Goal: Task Accomplishment & Management: Use online tool/utility

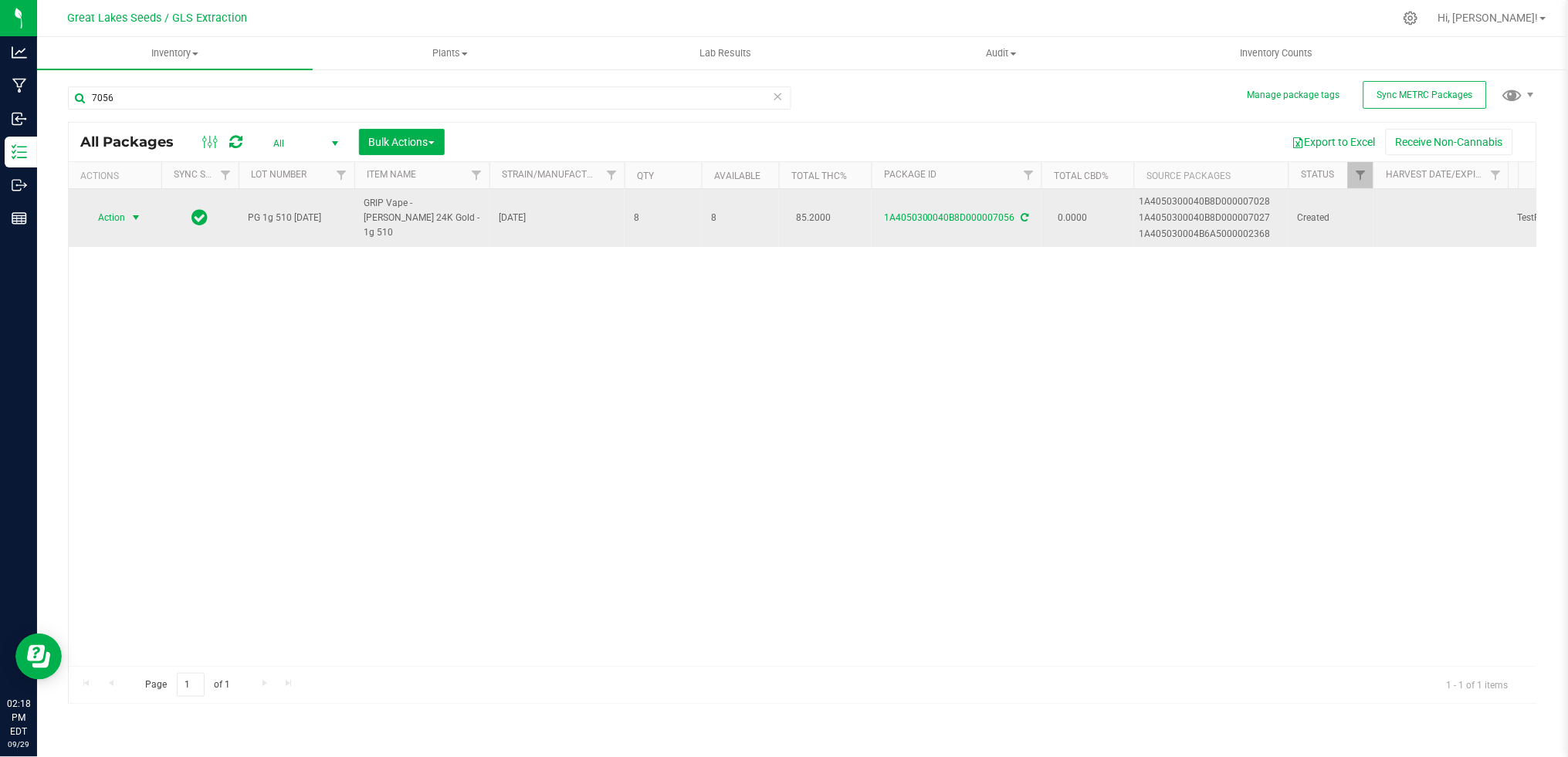
type input "7056"
click at [131, 207] on span "select" at bounding box center [136, 218] width 19 height 22
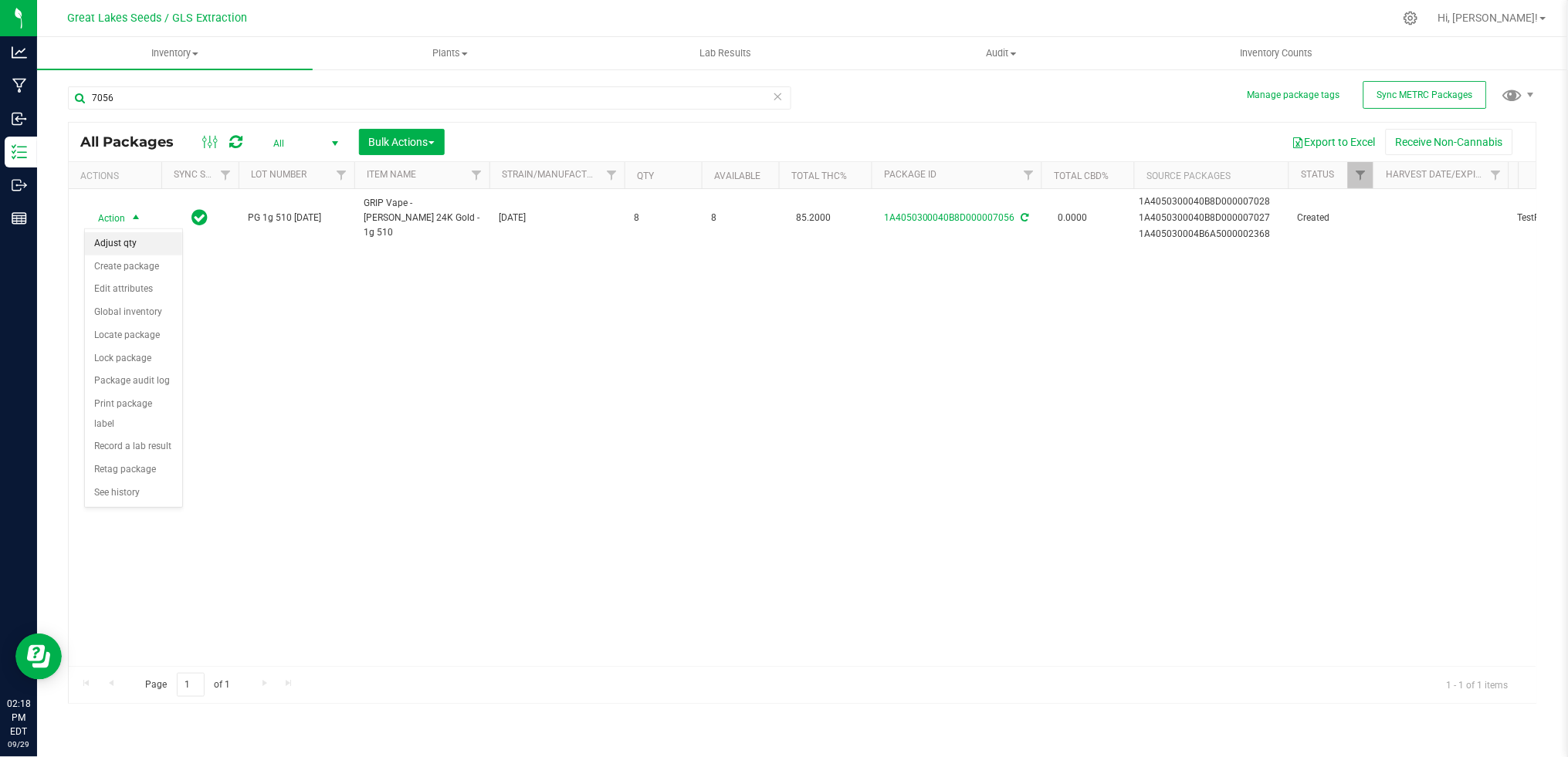
click at [134, 246] on li "Adjust qty" at bounding box center [133, 244] width 97 height 23
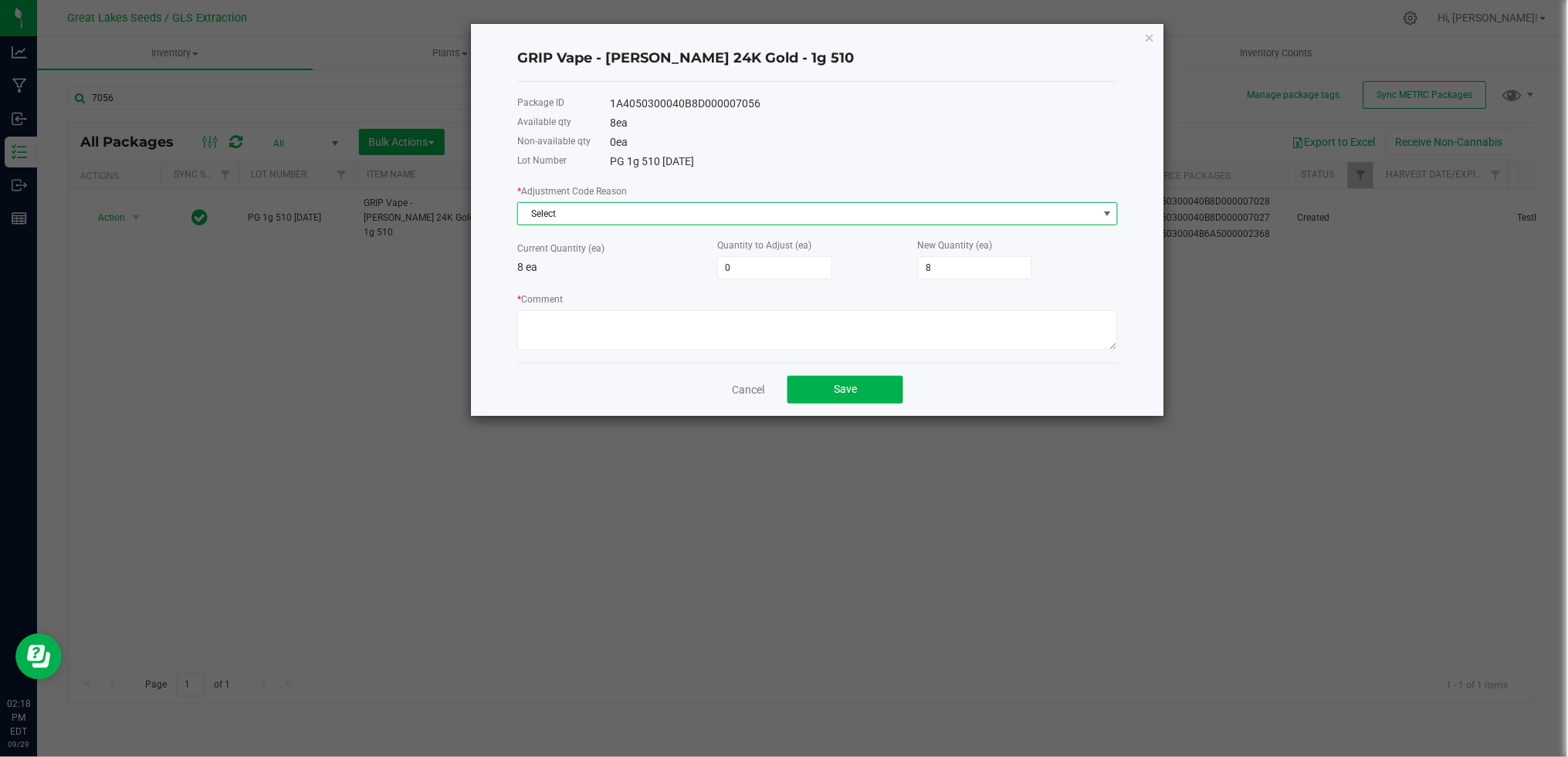
click at [701, 213] on span "Select" at bounding box center [808, 214] width 580 height 22
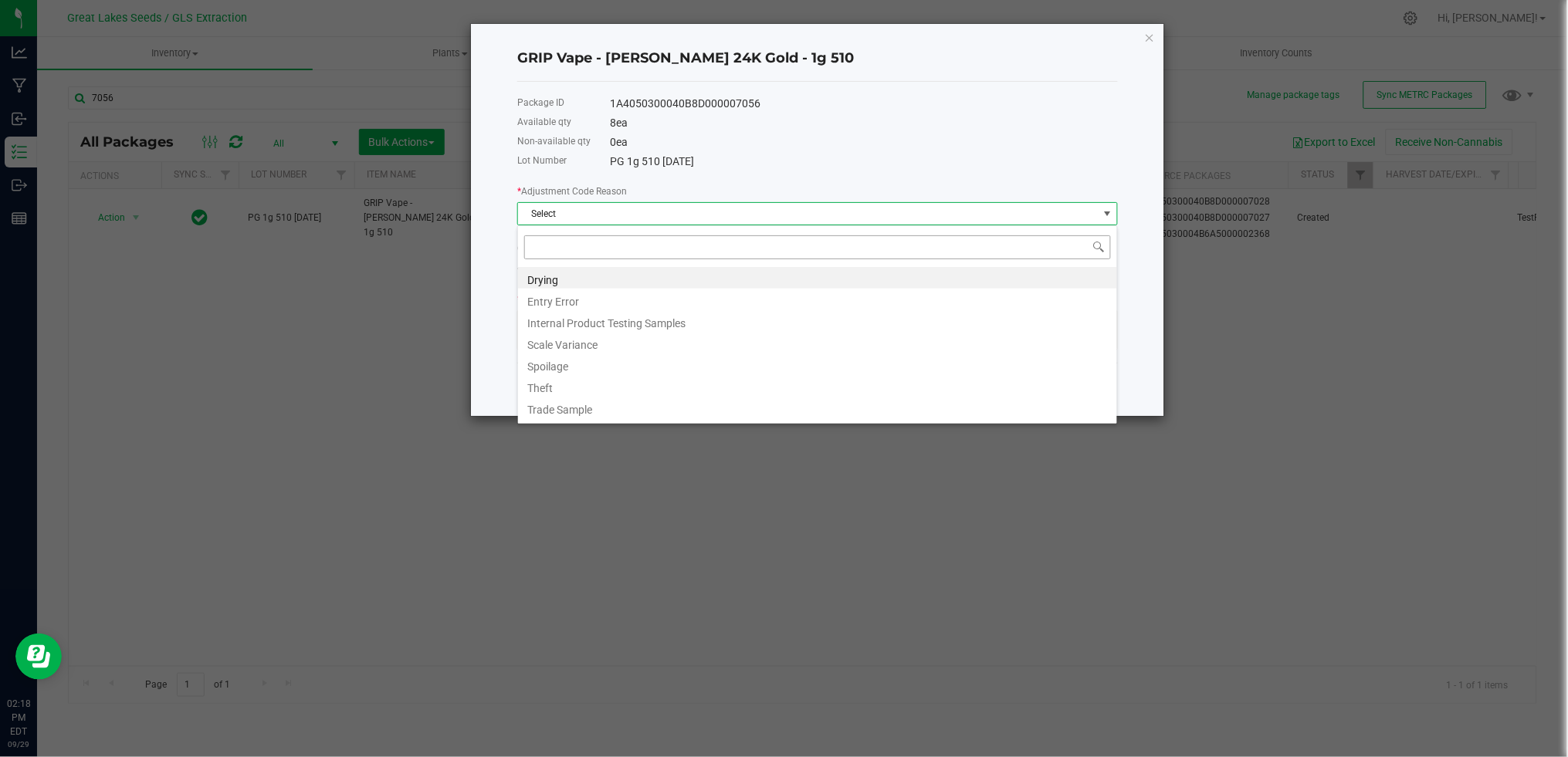
scroll to position [23, 600]
click at [632, 306] on li "Entry Error" at bounding box center [817, 300] width 599 height 22
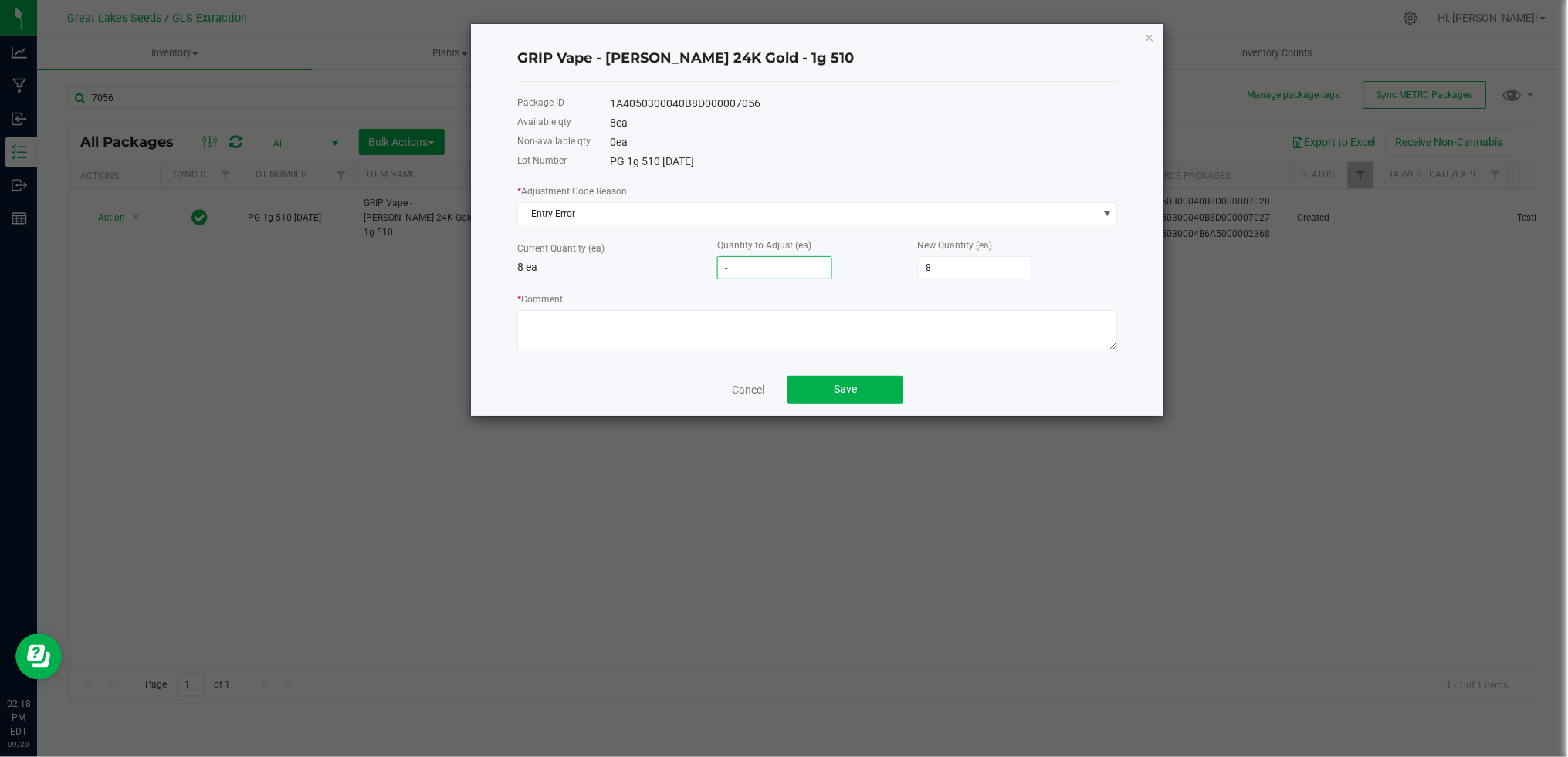
type input "-8"
type input "0"
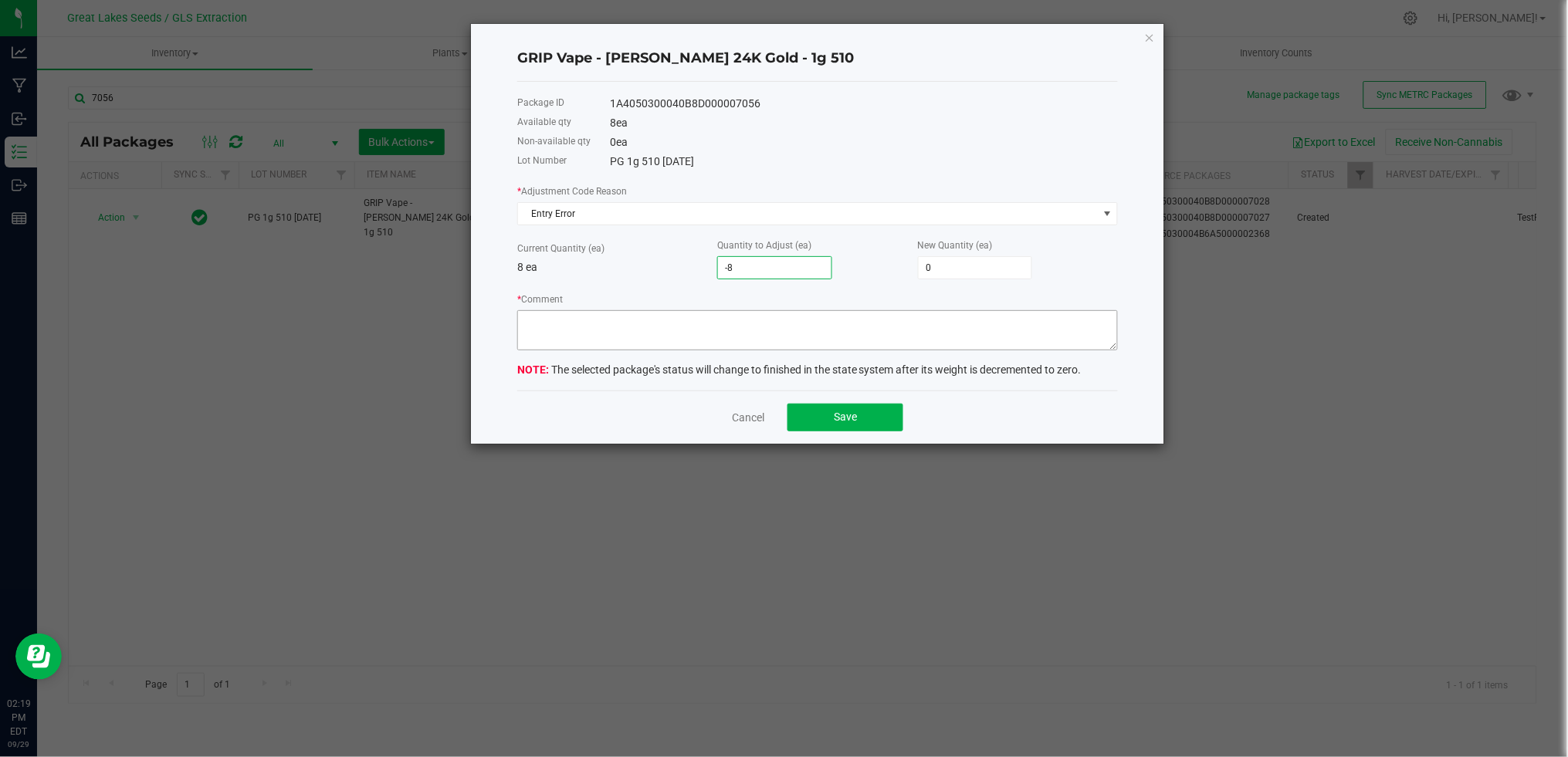
type input "-8"
click at [731, 327] on textarea "* Comment" at bounding box center [817, 330] width 601 height 40
type textarea "Entry error recount"
click at [818, 420] on button "Save" at bounding box center [845, 417] width 116 height 28
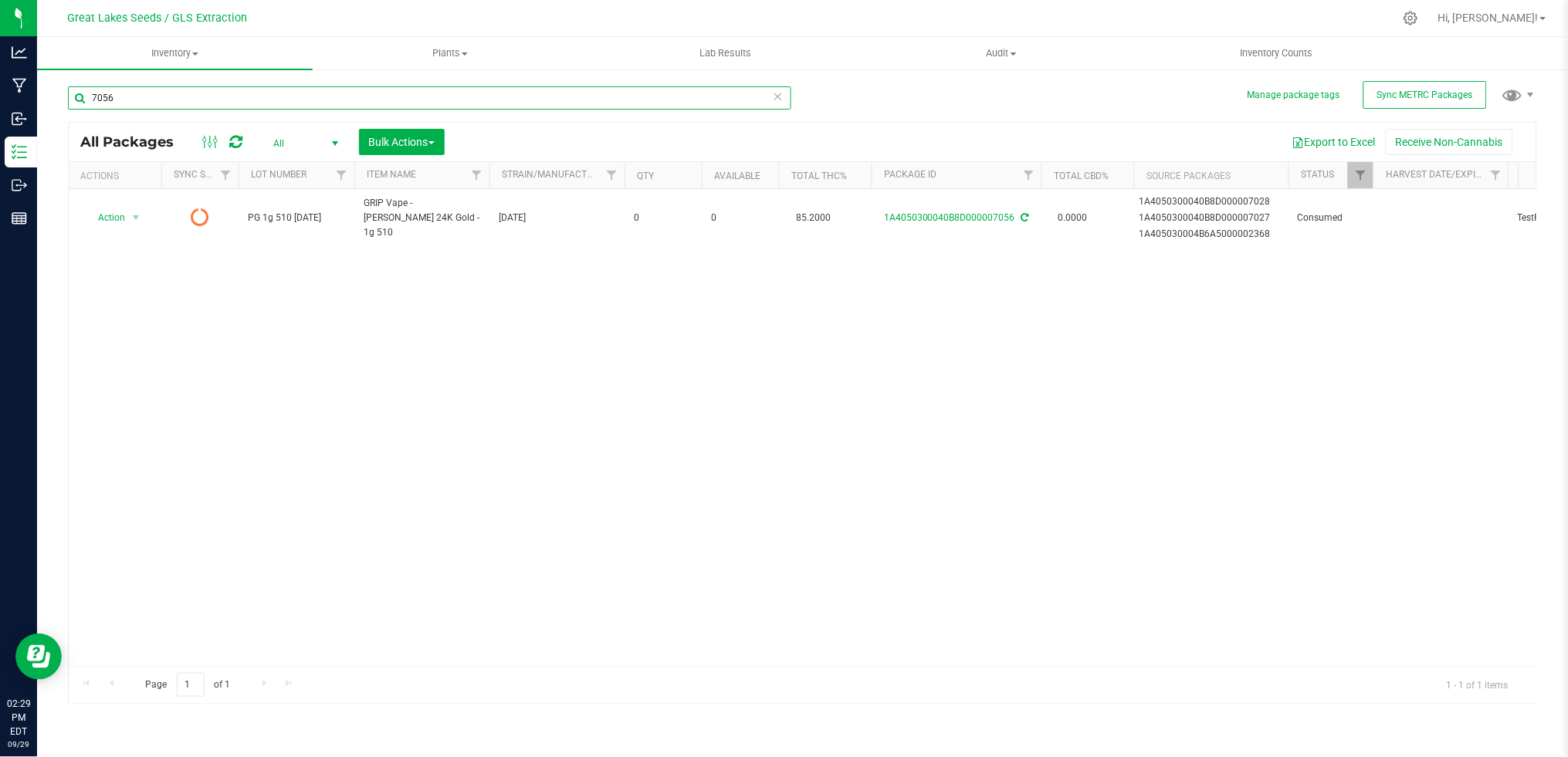
drag, startPoint x: 185, startPoint y: 103, endPoint x: 53, endPoint y: 103, distance: 132.0
click at [53, 103] on div "Manage package tags Sync METRC Packages 7056 All Packages All Active Only Lab S…" at bounding box center [802, 303] width 1531 height 471
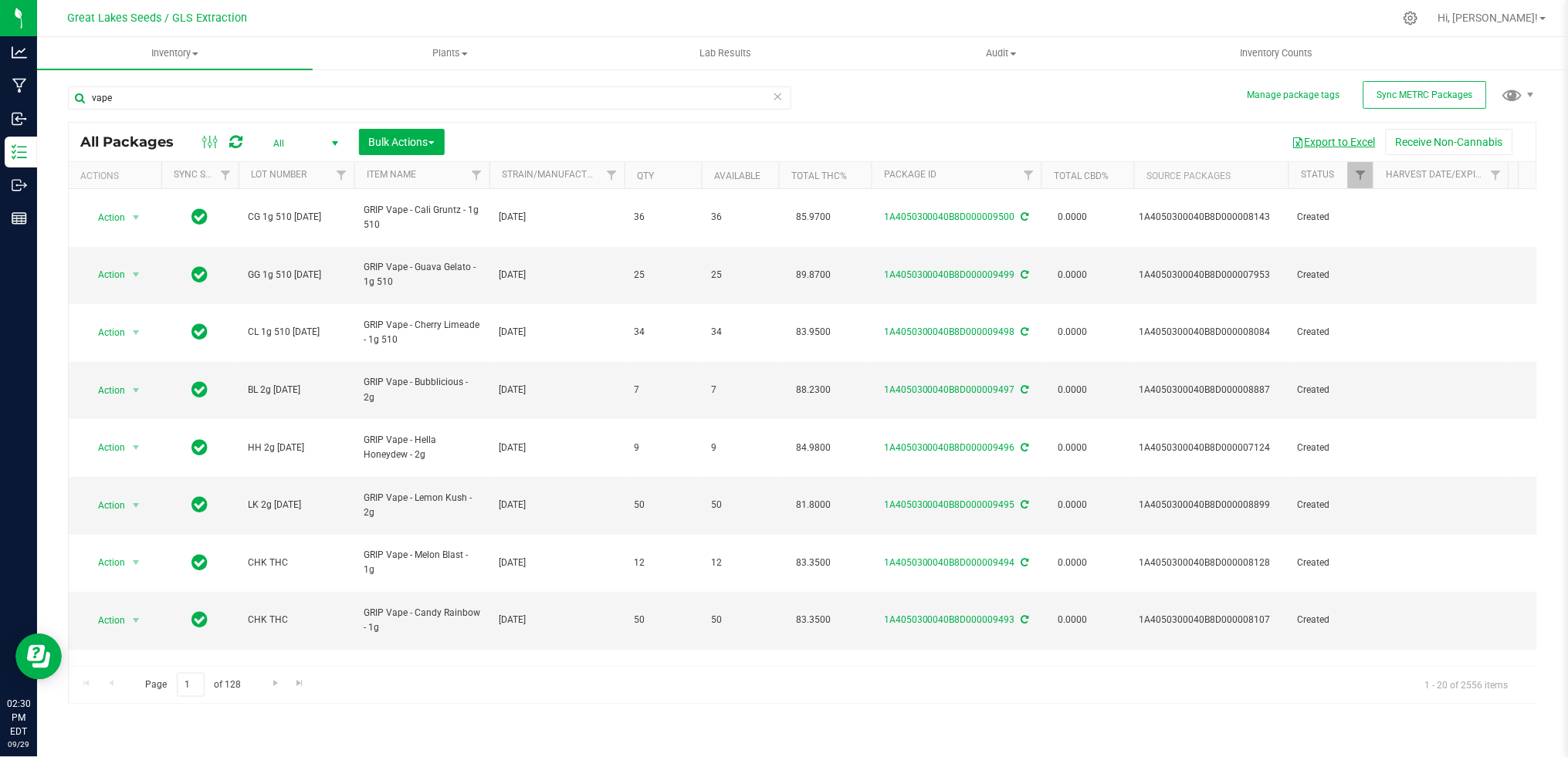
click at [1314, 133] on button "Export to Excel" at bounding box center [1334, 143] width 104 height 26
drag, startPoint x: 170, startPoint y: 102, endPoint x: 43, endPoint y: 102, distance: 127.0
click at [43, 102] on div "Manage package tags Sync METRC Packages vape All Packages All Active Only Lab S…" at bounding box center [802, 303] width 1531 height 471
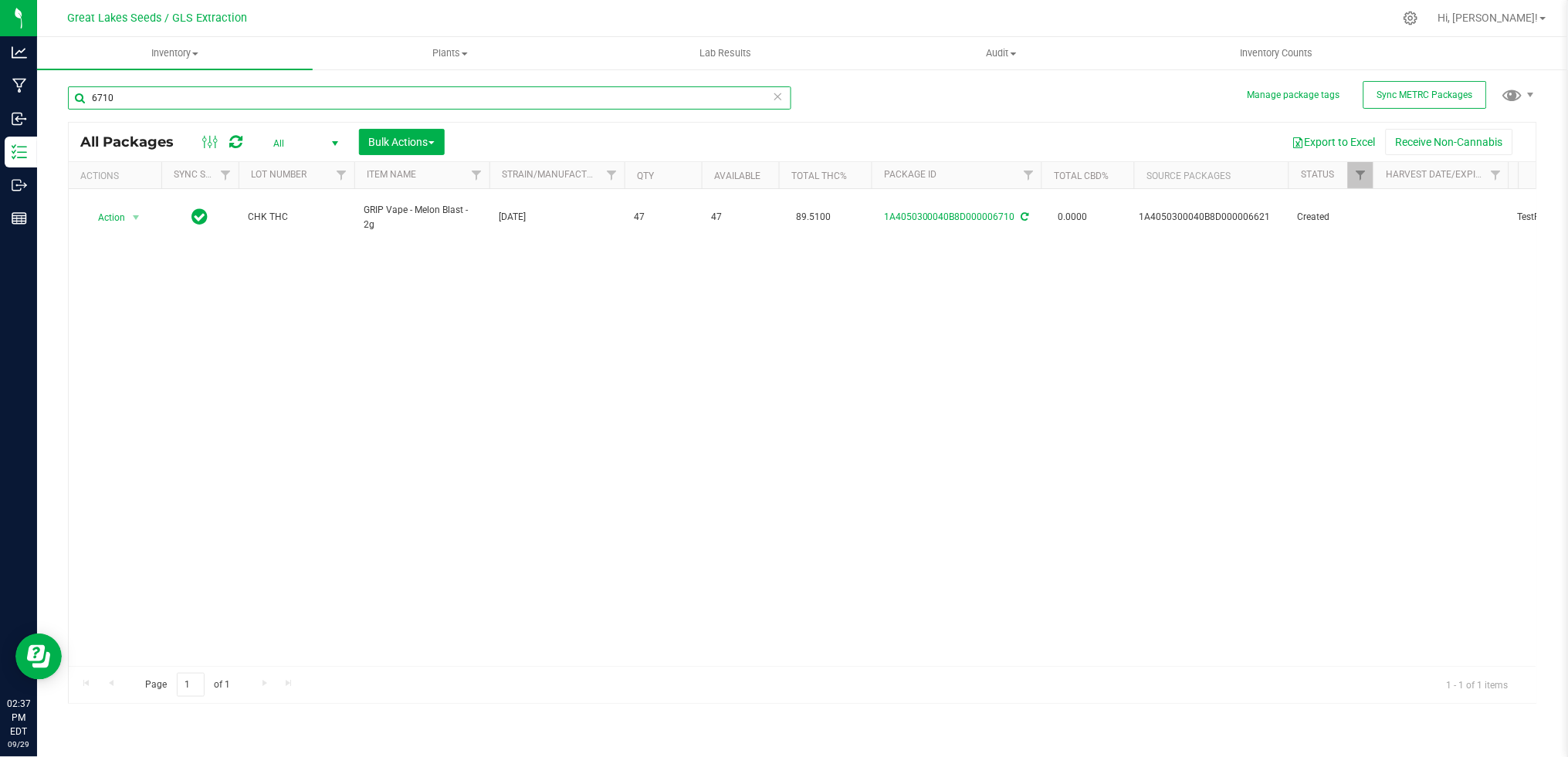
drag, startPoint x: 120, startPoint y: 93, endPoint x: 69, endPoint y: 96, distance: 51.1
click at [69, 96] on input "6710" at bounding box center [429, 98] width 724 height 23
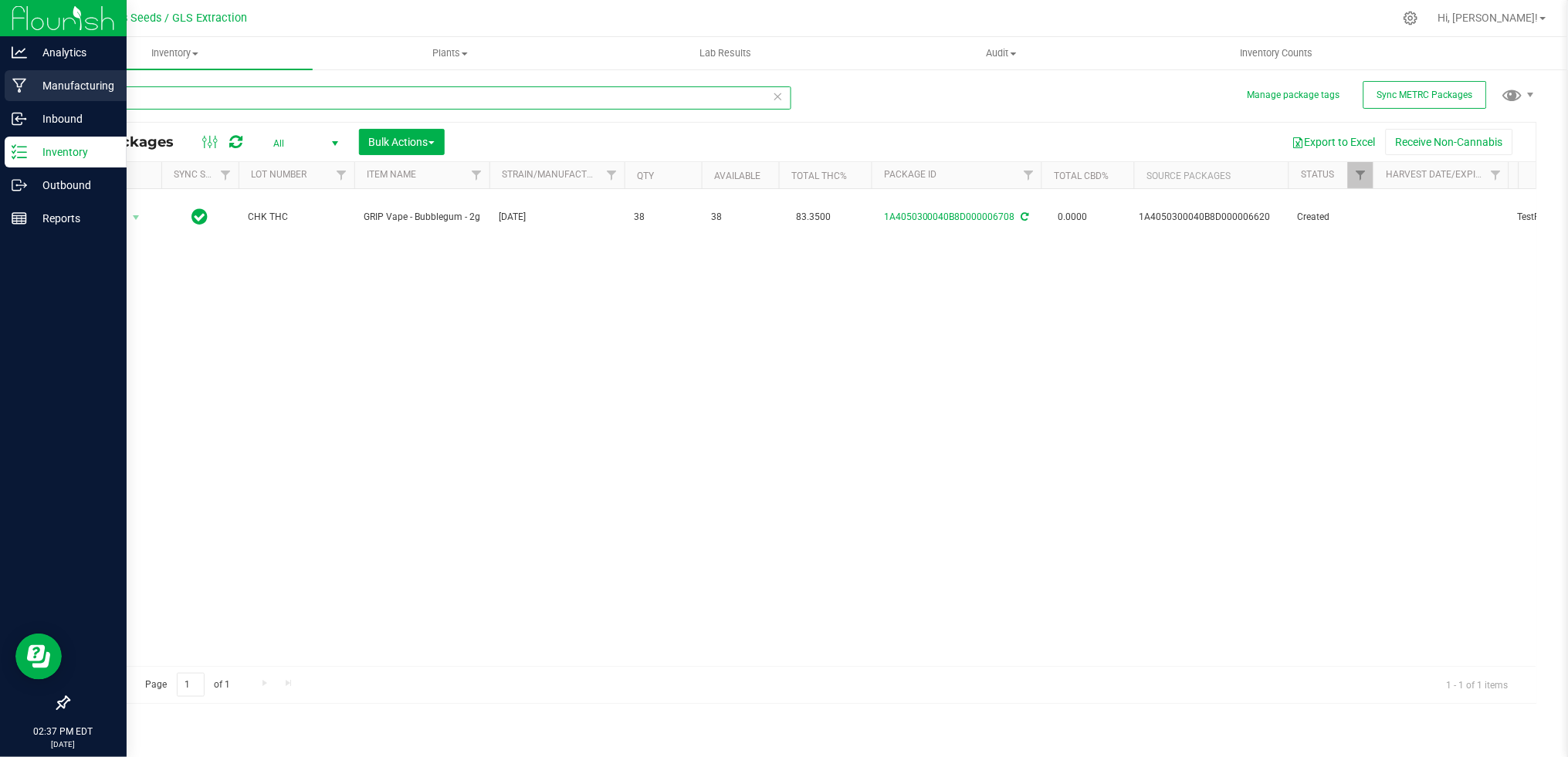
drag, startPoint x: 83, startPoint y: 93, endPoint x: 52, endPoint y: 100, distance: 31.8
click at [30, 93] on div "Analytics Manufacturing Inbound Inventory Outbound Reports 02:37 PM EDT [DATE] …" at bounding box center [784, 378] width 1568 height 757
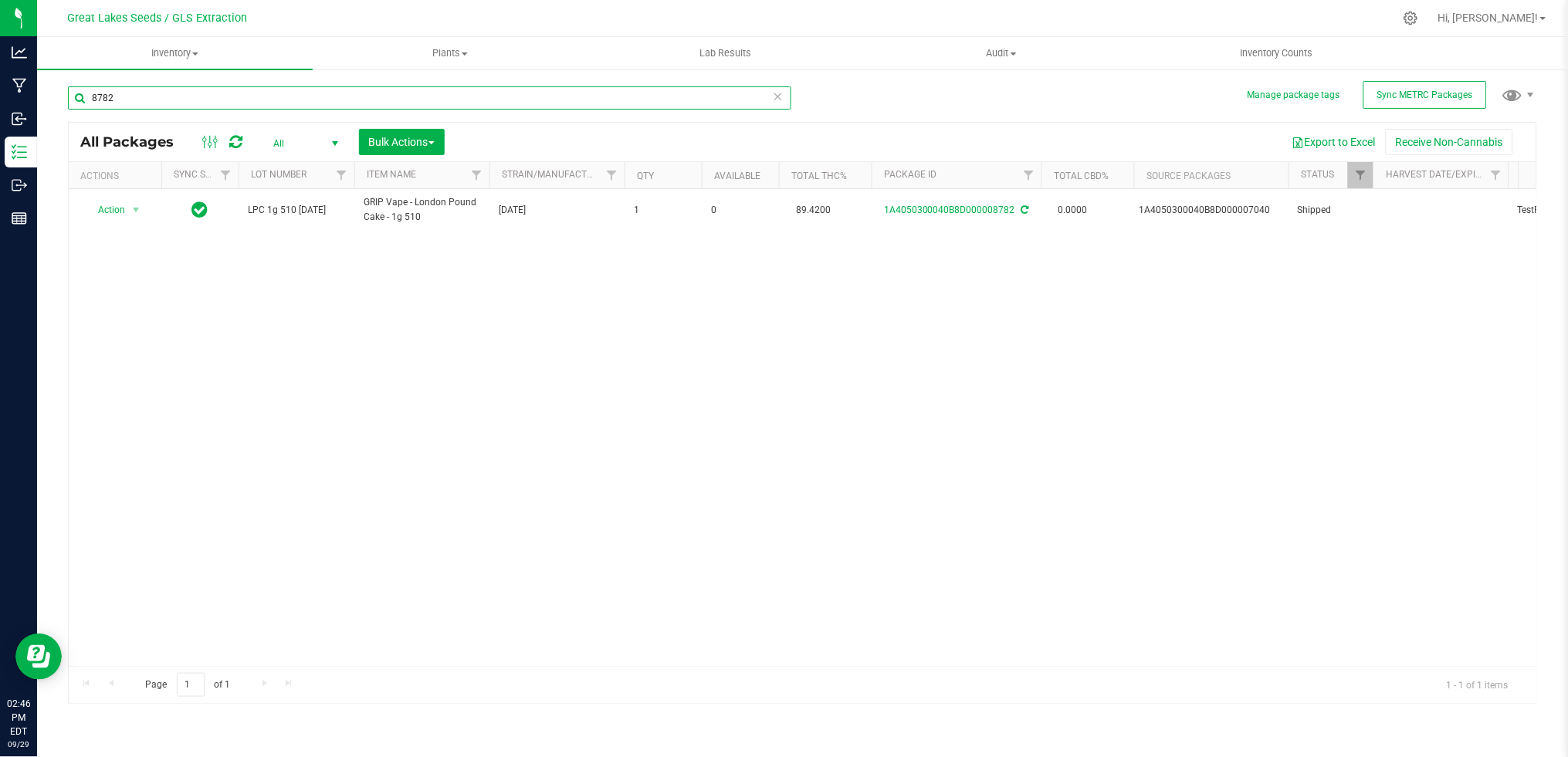
drag, startPoint x: 143, startPoint y: 101, endPoint x: 56, endPoint y: 92, distance: 87.5
click at [56, 92] on div "Manage package tags Sync METRC Packages 8782 All Packages All Active Only Lab S…" at bounding box center [802, 303] width 1531 height 471
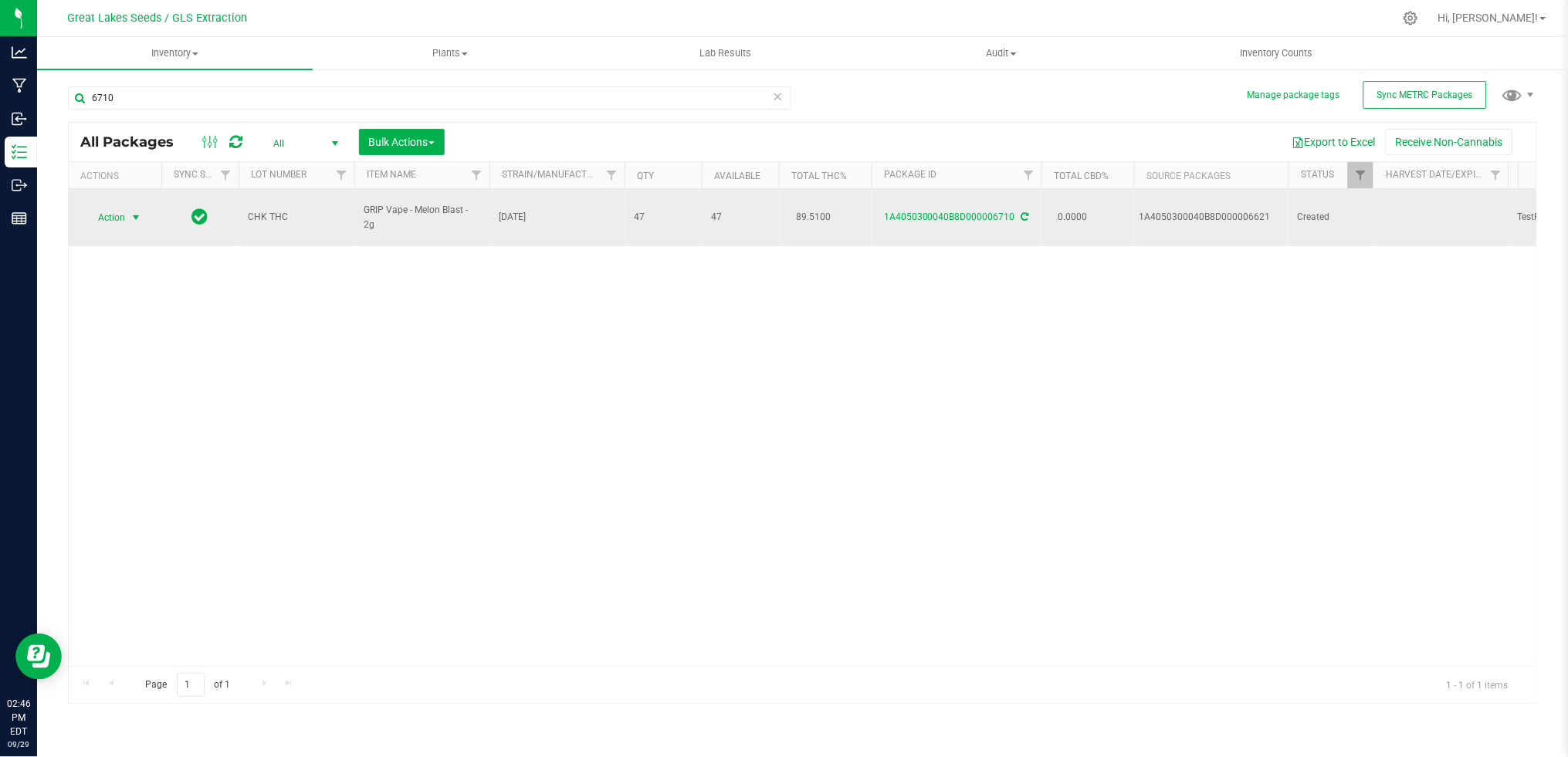
click at [137, 212] on span "select" at bounding box center [136, 218] width 12 height 12
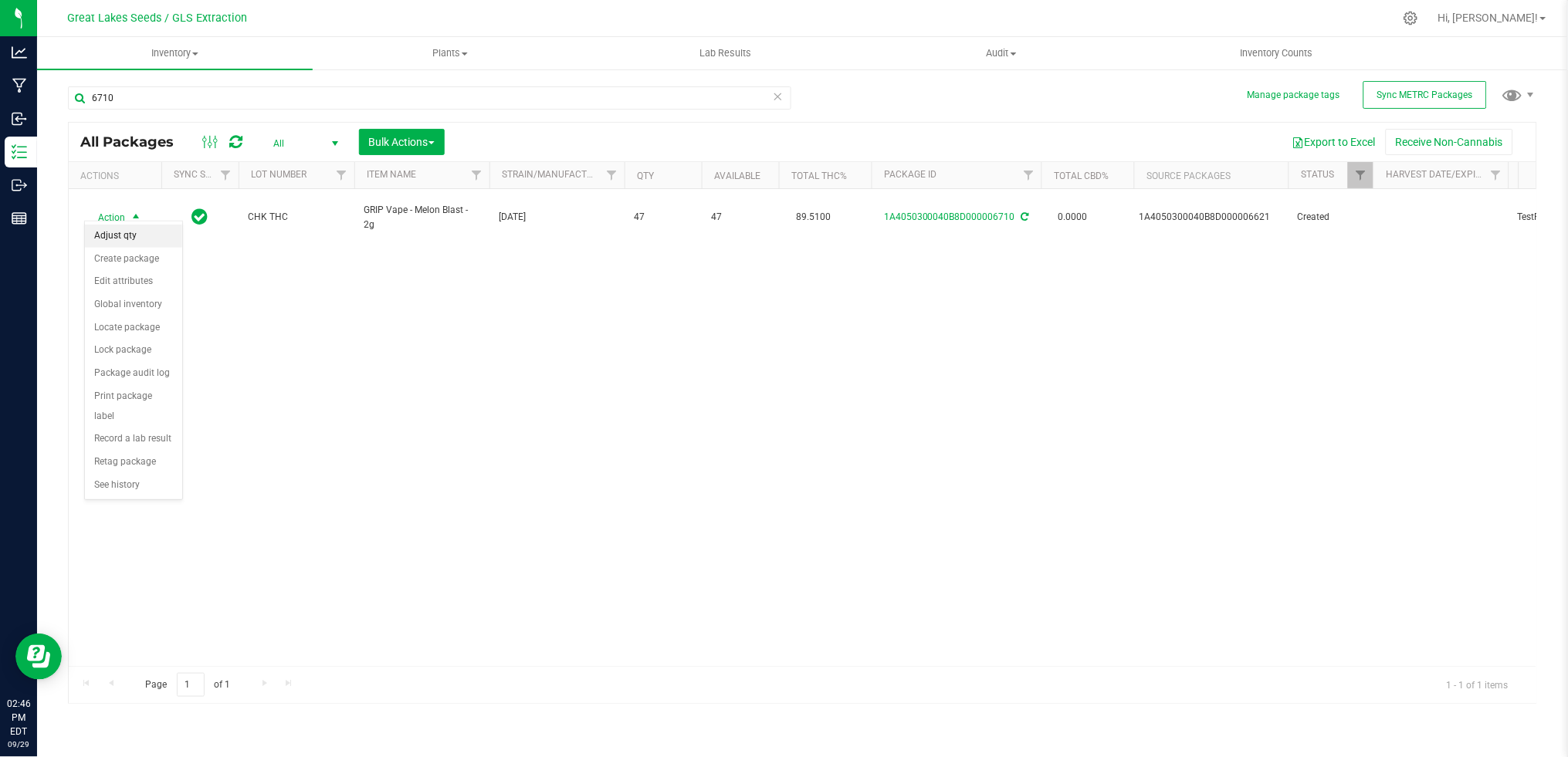
click at [148, 241] on li "Adjust qty" at bounding box center [133, 236] width 97 height 23
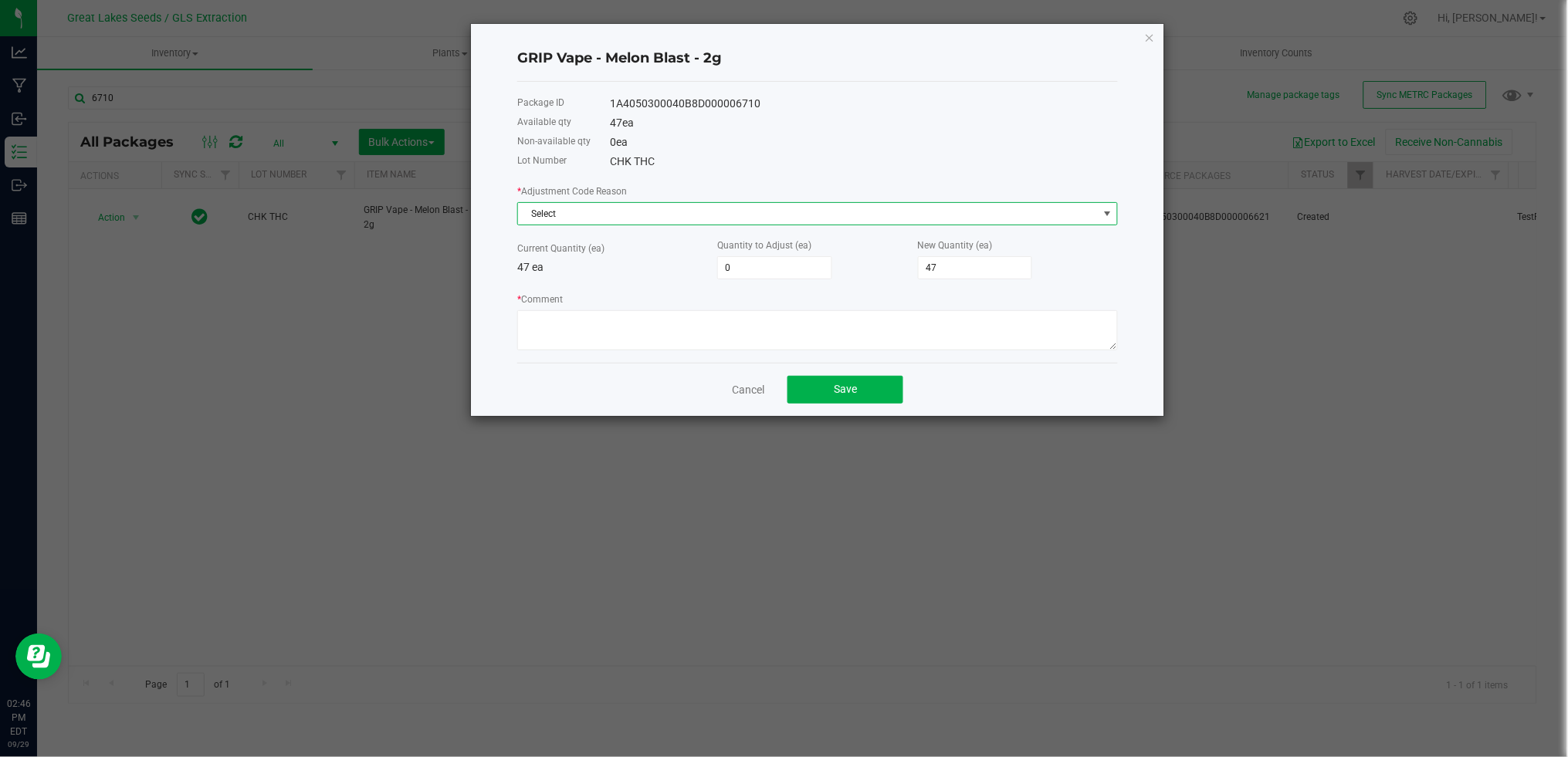
click at [580, 214] on span "Select" at bounding box center [808, 214] width 580 height 22
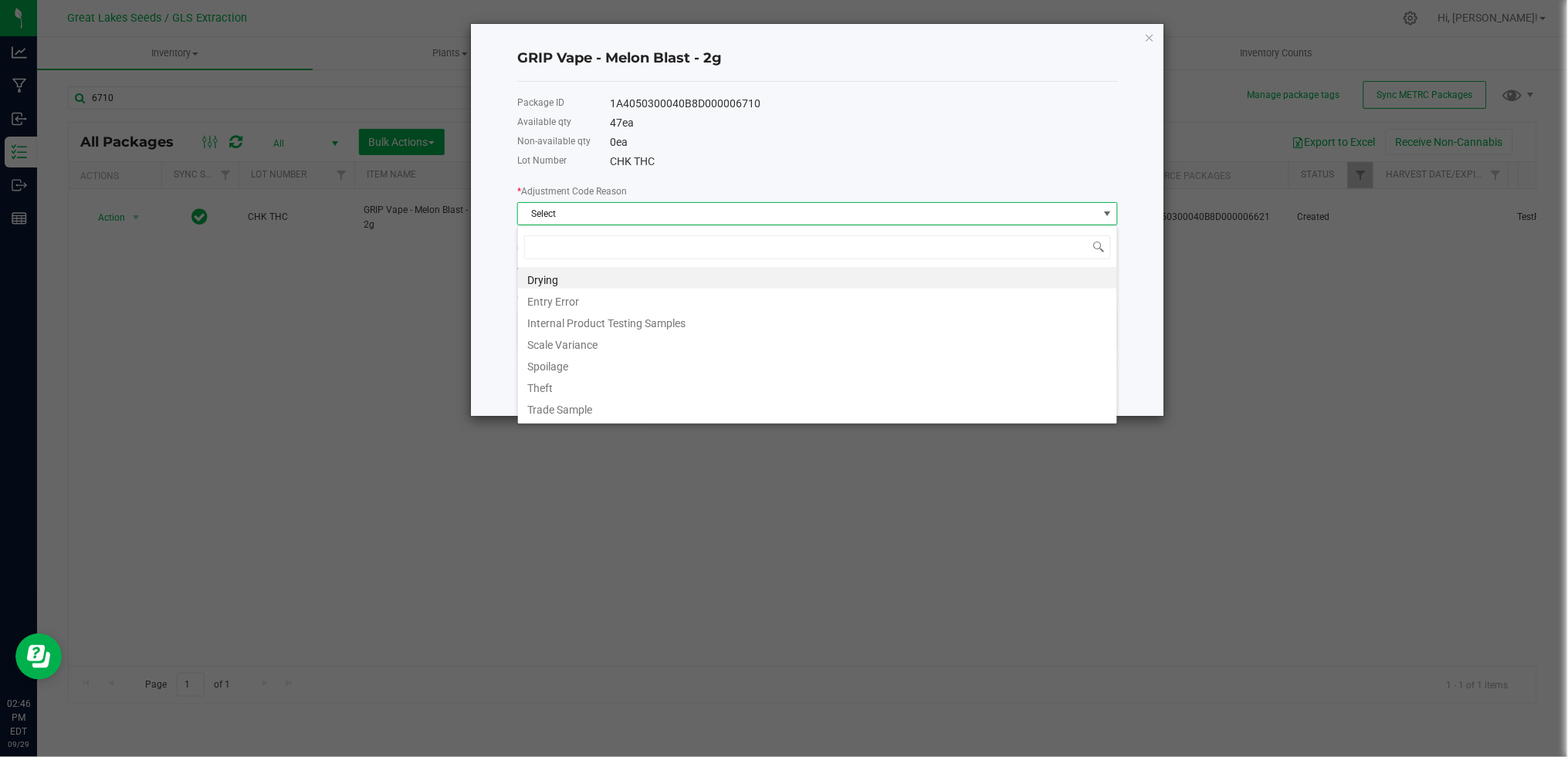
scroll to position [23, 600]
click at [580, 214] on span "Select" at bounding box center [808, 214] width 580 height 22
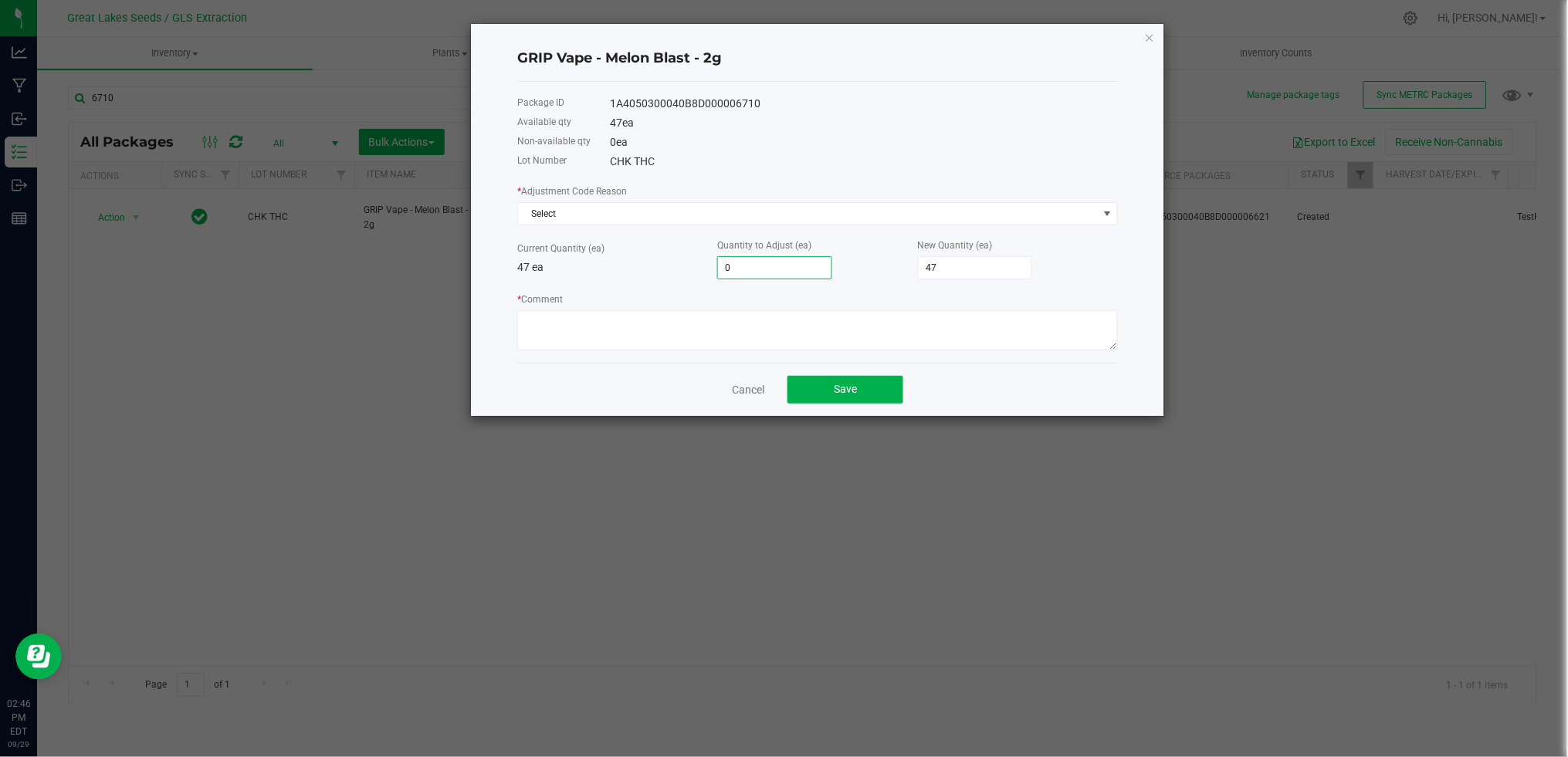
click at [753, 266] on input "0" at bounding box center [775, 268] width 114 height 22
click at [750, 389] on link "Cancel" at bounding box center [749, 390] width 33 height 16
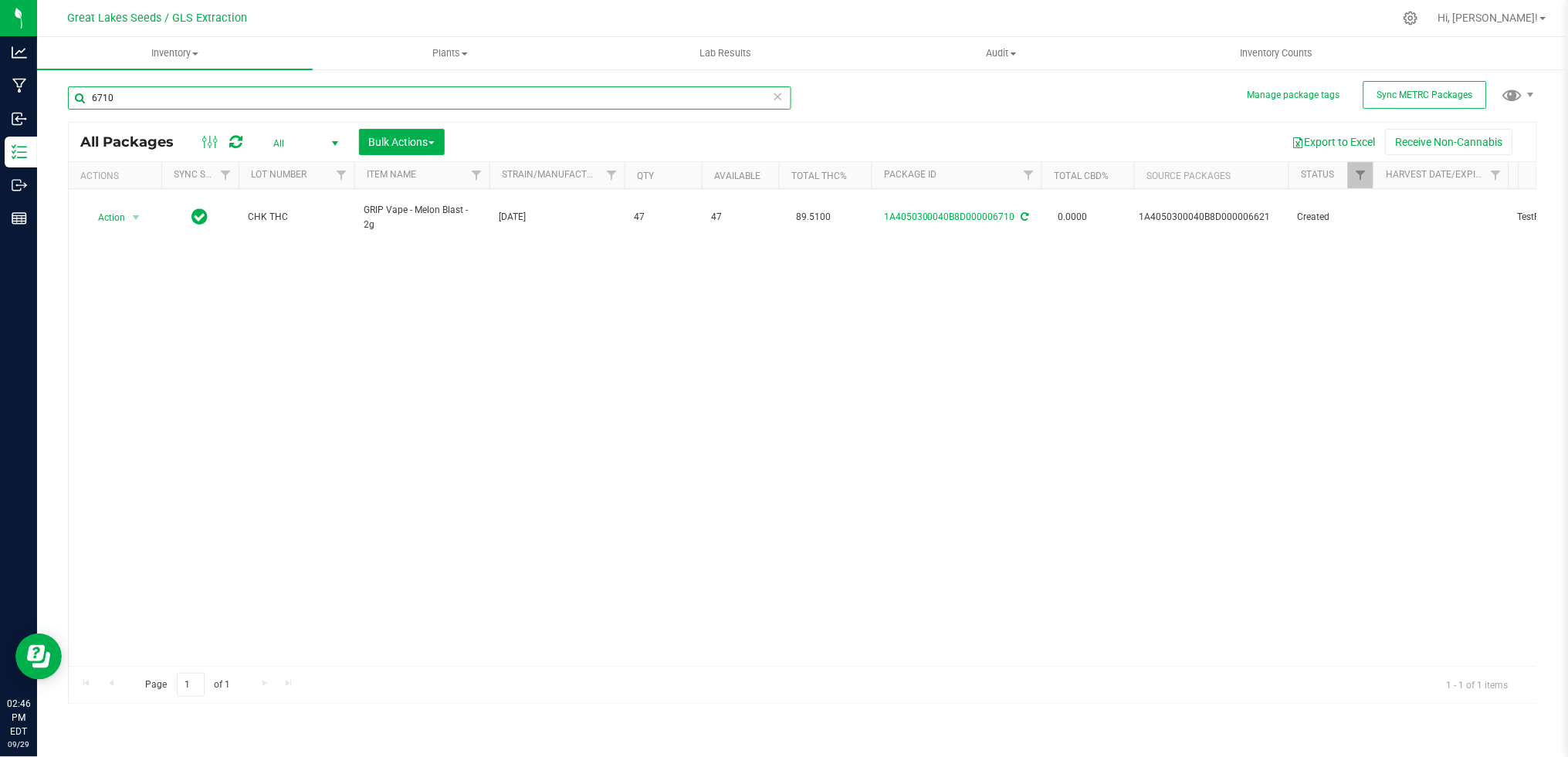
drag, startPoint x: 104, startPoint y: 100, endPoint x: 74, endPoint y: 99, distance: 30.0
click at [74, 99] on input "6710" at bounding box center [429, 98] width 724 height 23
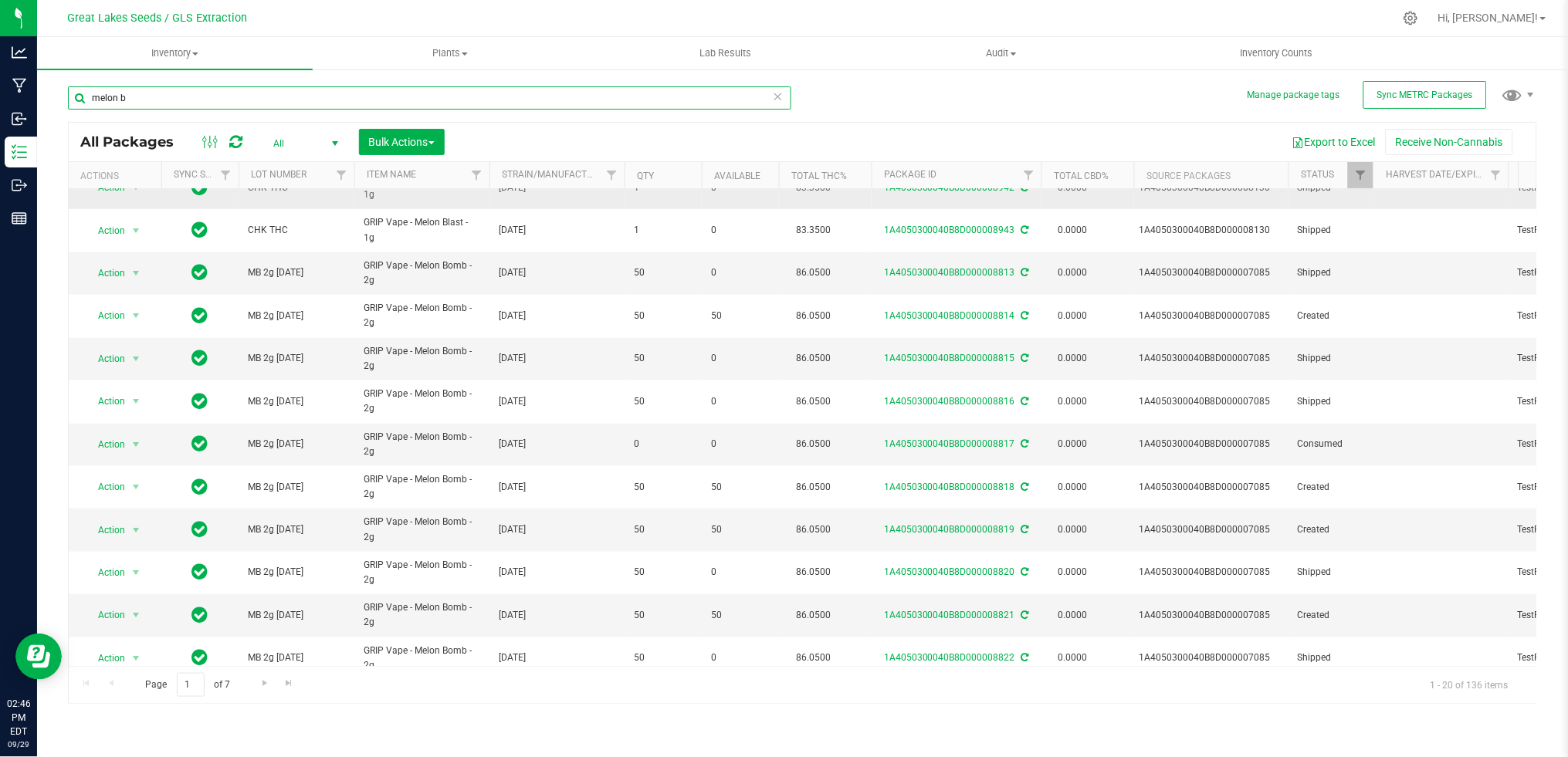
scroll to position [394, 0]
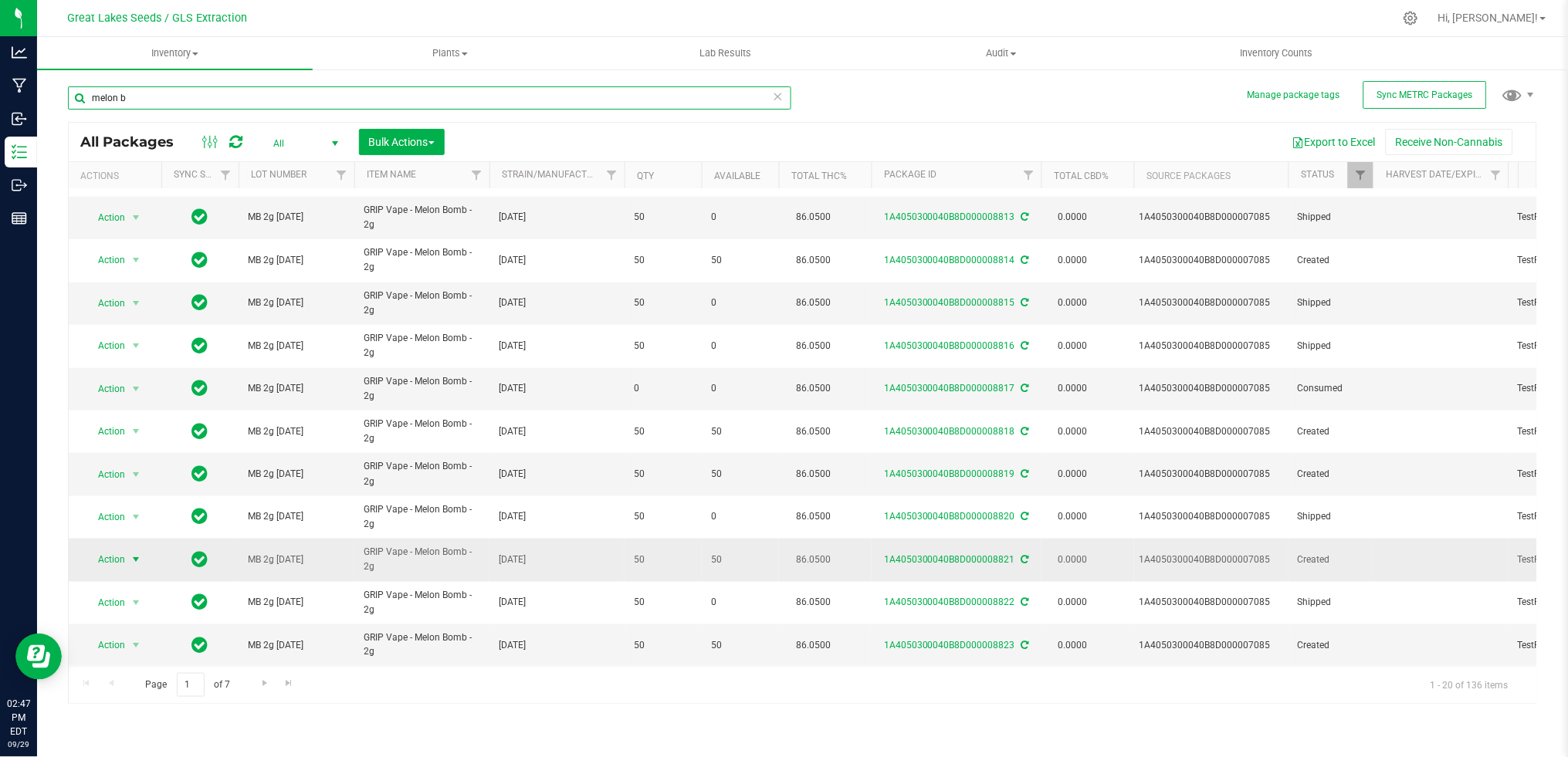
type input "melon b"
click at [135, 554] on span "select" at bounding box center [136, 560] width 12 height 12
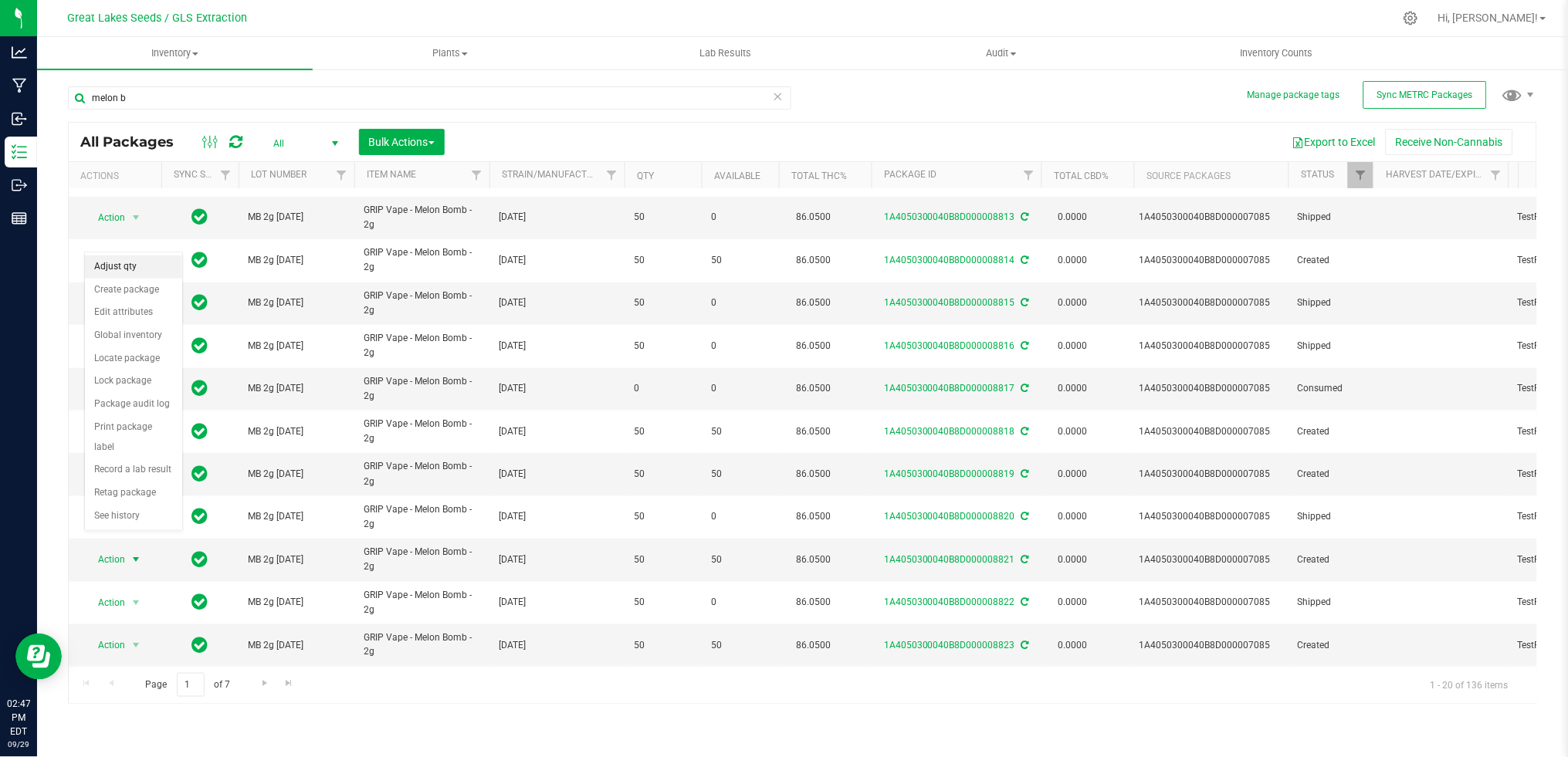
click at [136, 264] on li "Adjust qty" at bounding box center [133, 267] width 97 height 23
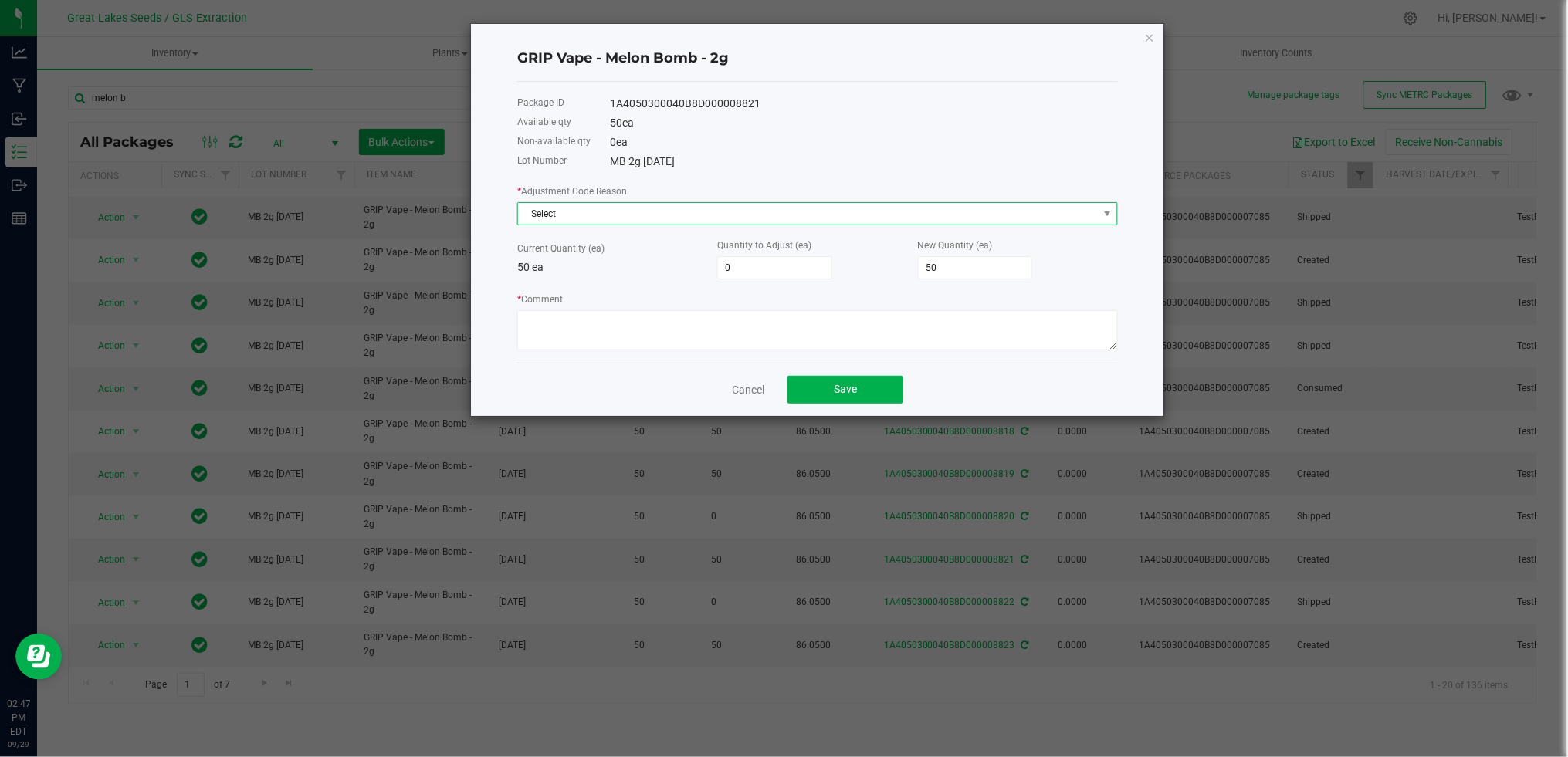
click at [733, 209] on span "Select" at bounding box center [808, 214] width 580 height 22
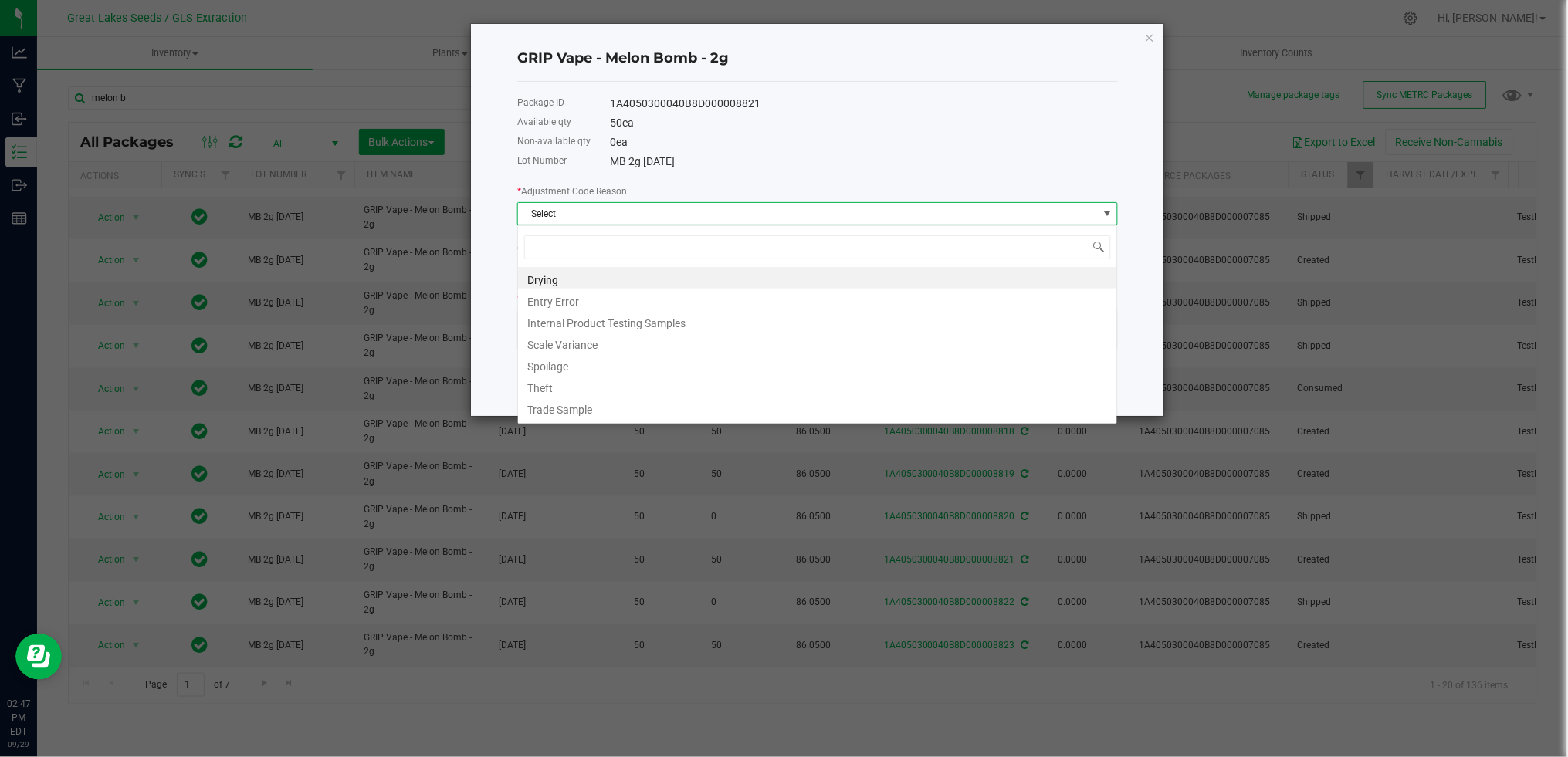
scroll to position [23, 600]
click at [632, 295] on li "Entry Error" at bounding box center [817, 300] width 599 height 22
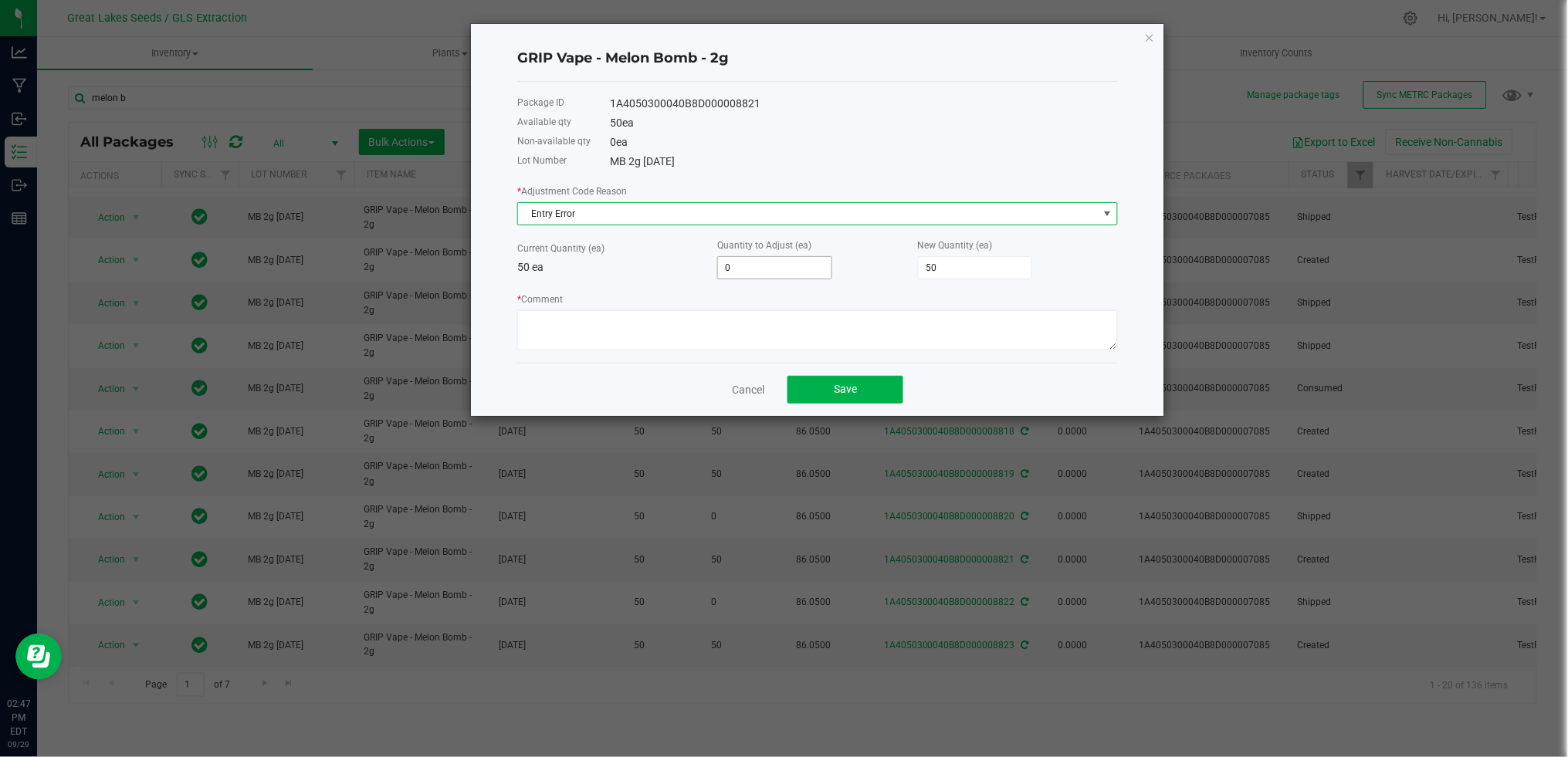
click at [760, 262] on input "0" at bounding box center [775, 268] width 114 height 22
type input "4"
type input "54"
type input "42"
type input "92"
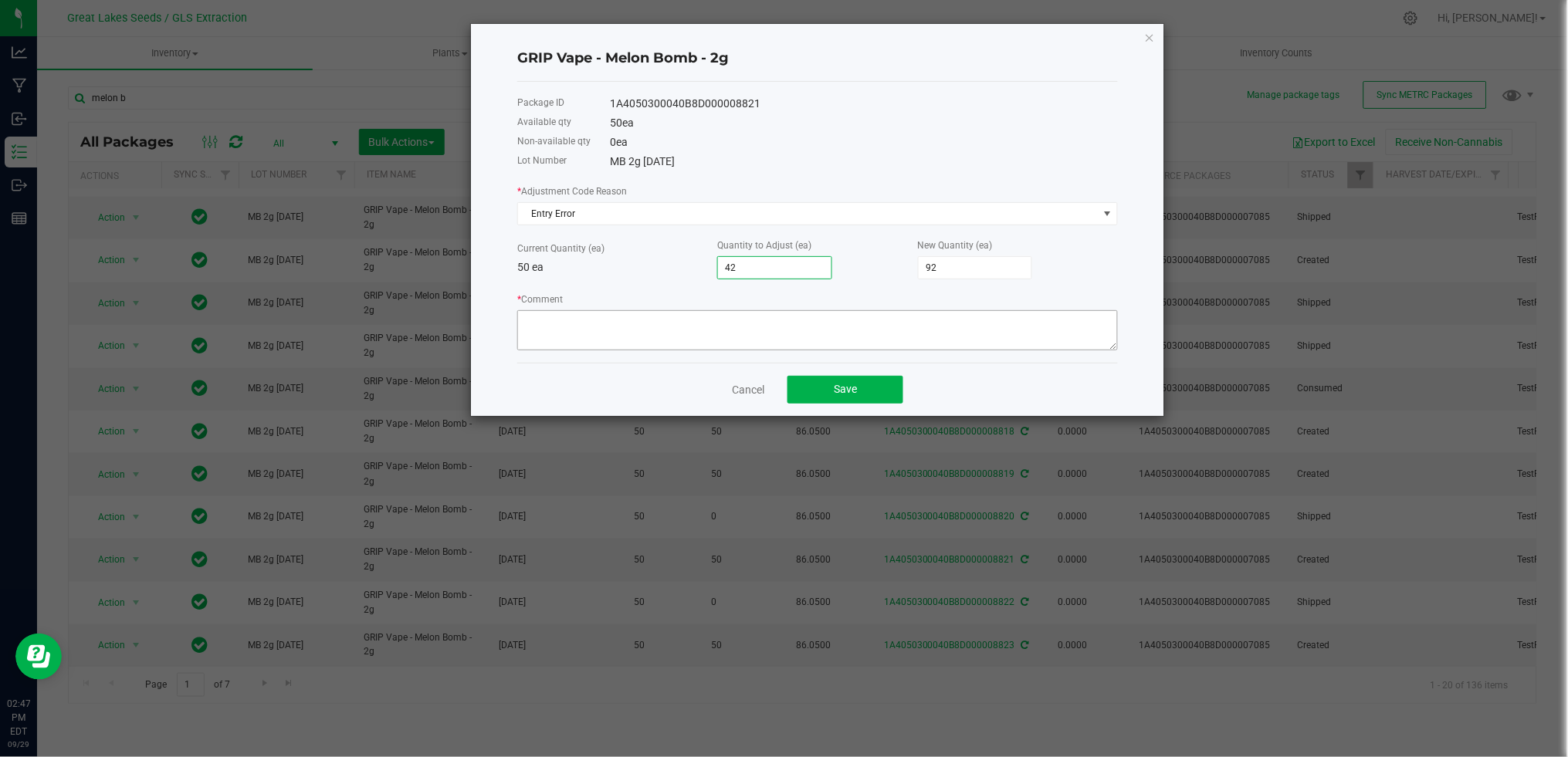
type input "42"
click at [680, 324] on textarea "* Comment" at bounding box center [817, 330] width 601 height 40
type textarea "recount"
click at [853, 388] on span "Save" at bounding box center [845, 389] width 23 height 12
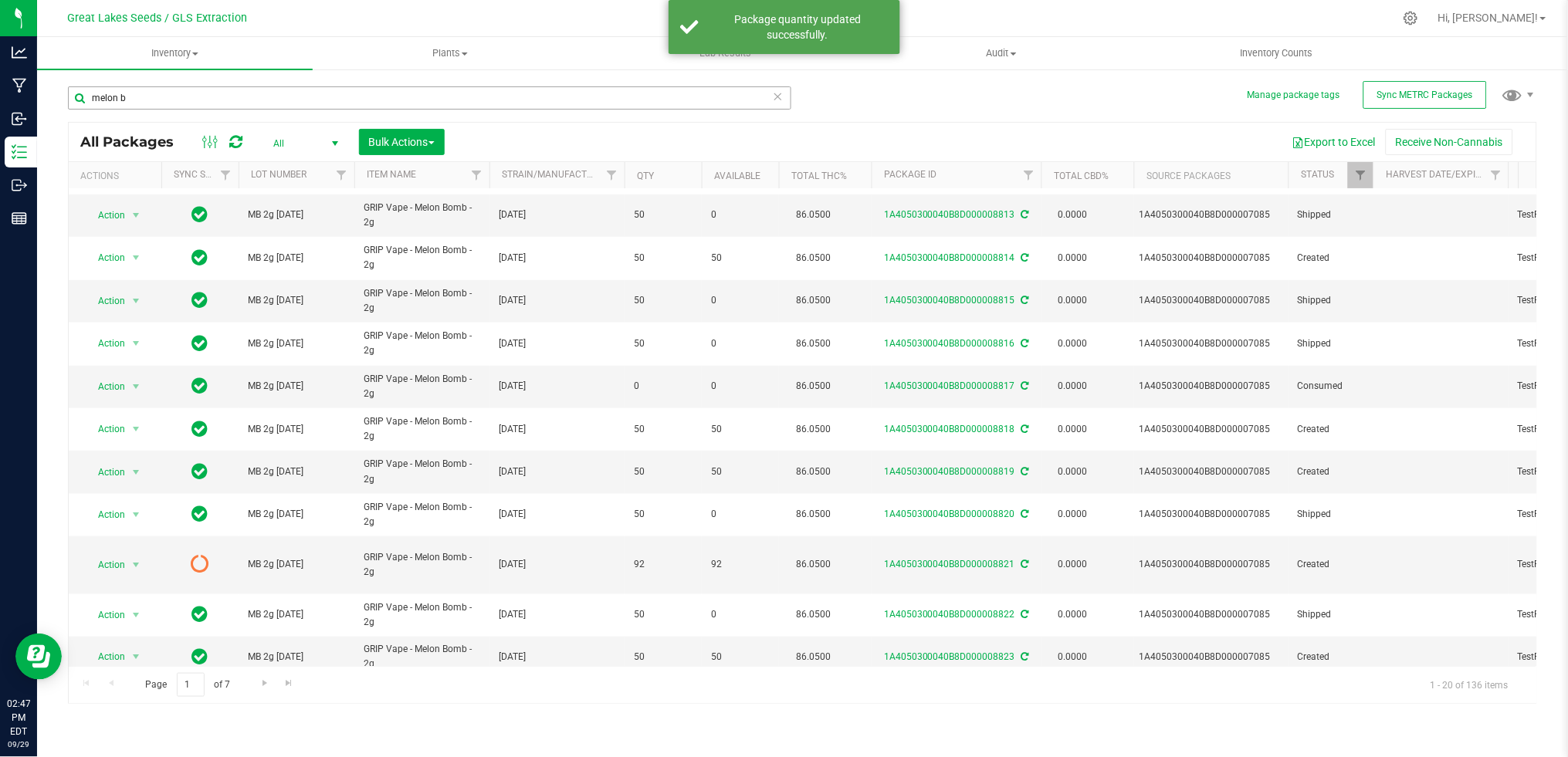
scroll to position [0, 0]
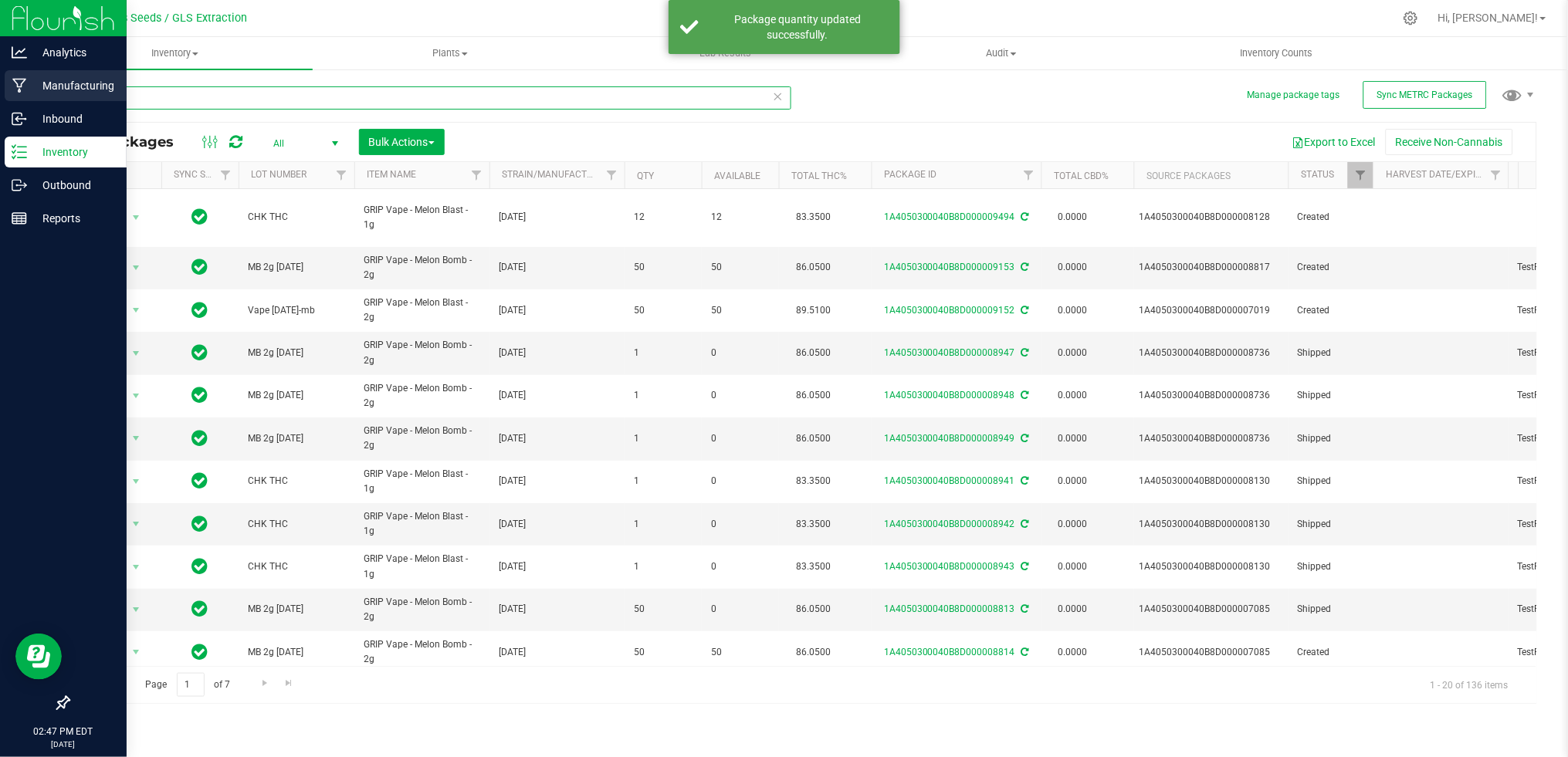
drag, startPoint x: 165, startPoint y: 93, endPoint x: 5, endPoint y: 93, distance: 160.0
click at [5, 93] on div "Analytics Manufacturing Inbound Inventory Outbound Reports 02:47 PM EDT [DATE] …" at bounding box center [784, 378] width 1568 height 757
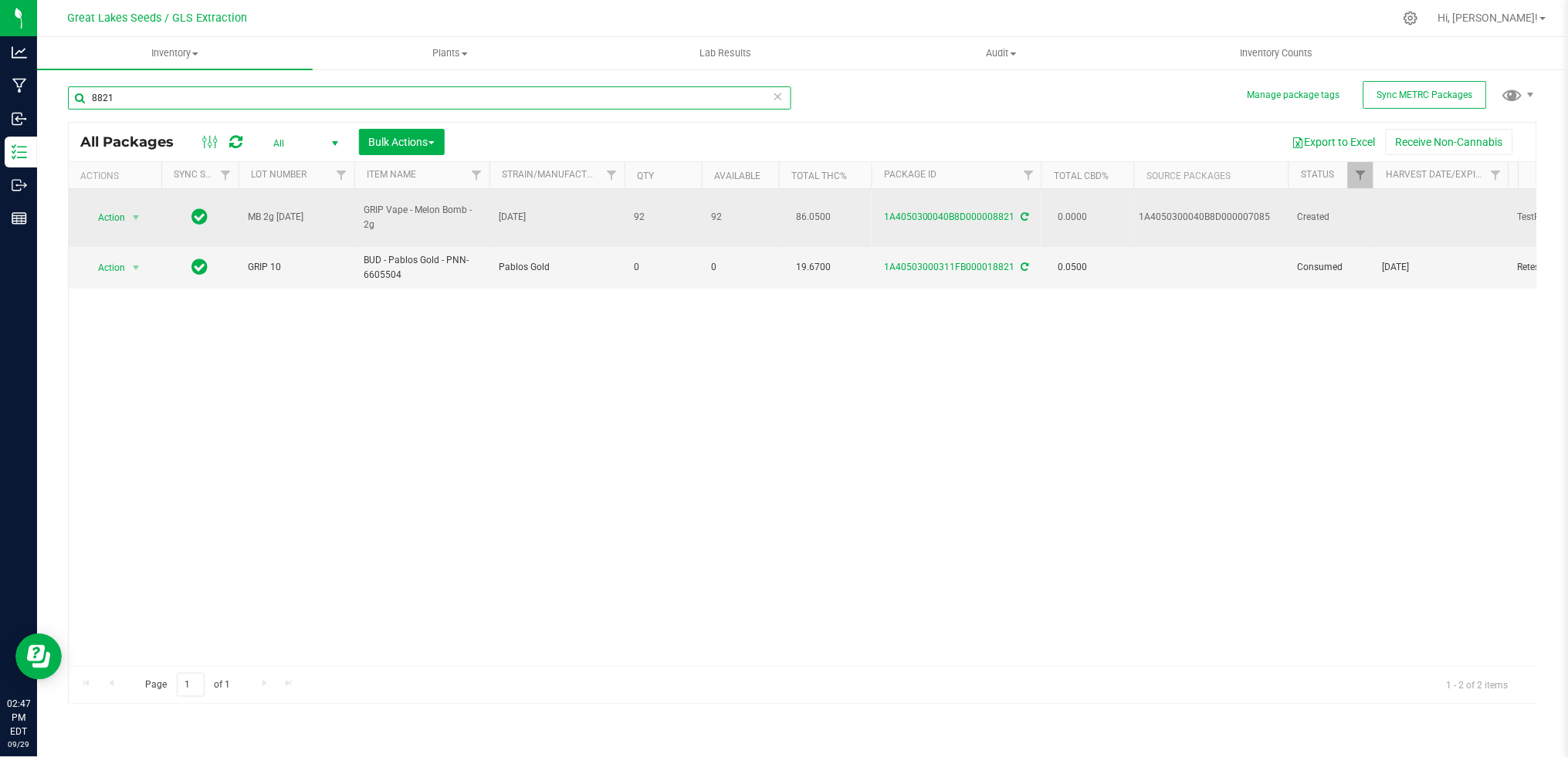
type input "8821"
click at [110, 207] on span "Action" at bounding box center [105, 218] width 42 height 22
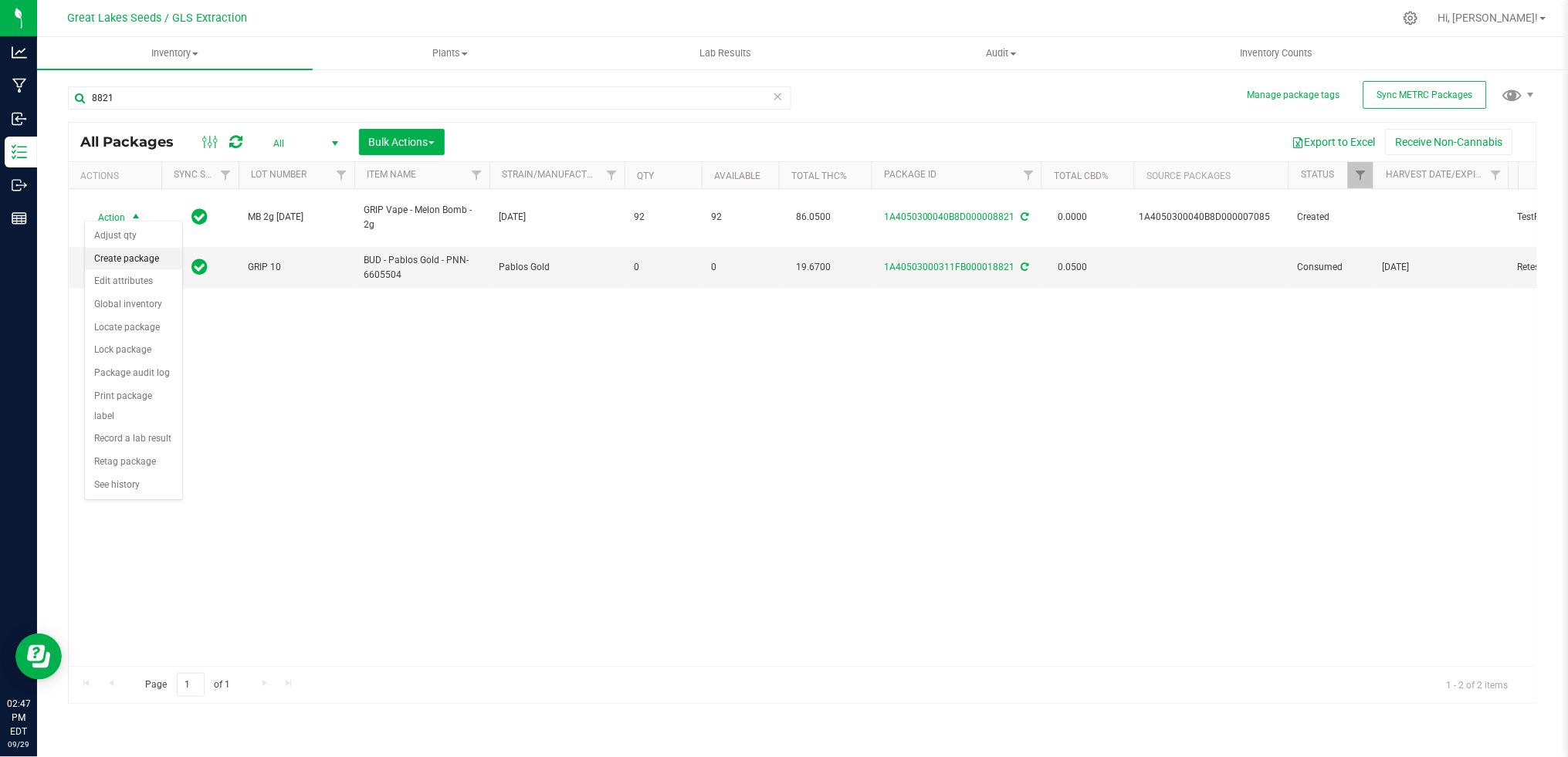
click at [123, 253] on li "Create package" at bounding box center [133, 259] width 97 height 23
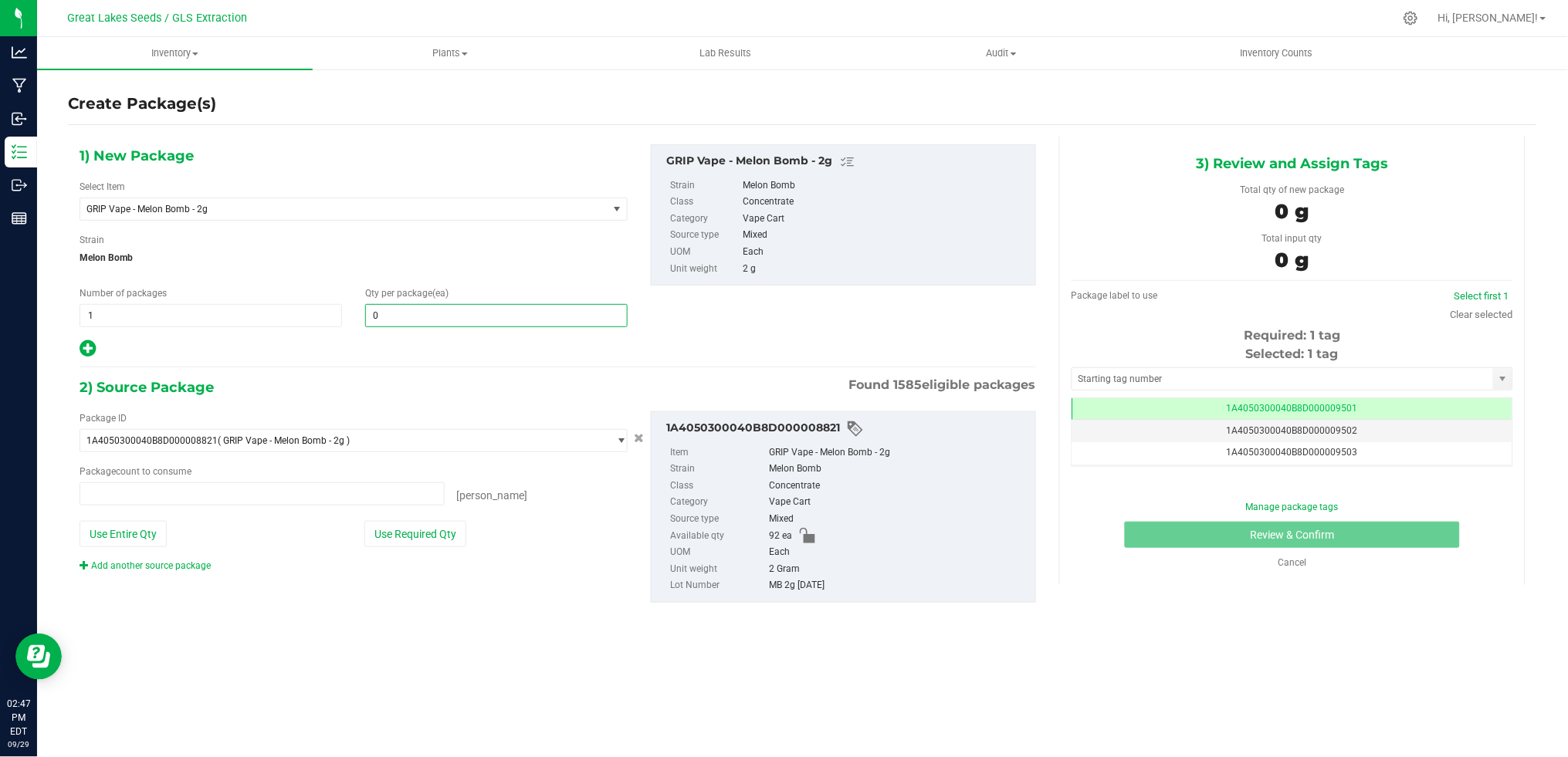
type input "0 ea"
click at [478, 320] on span at bounding box center [496, 316] width 263 height 23
type input "42"
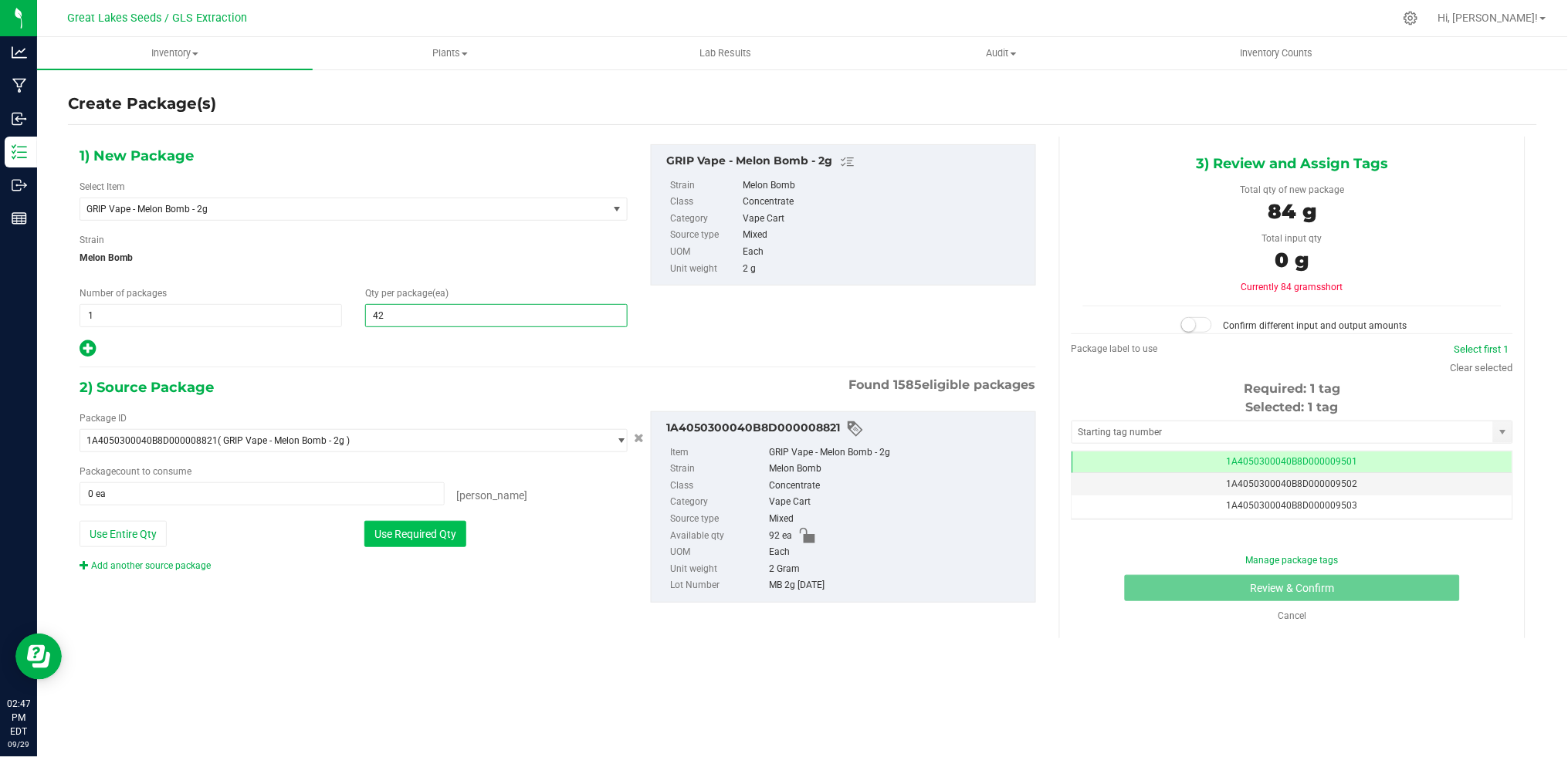
type input "42"
click at [427, 535] on button "Use Required Qty" at bounding box center [415, 534] width 102 height 26
type input "42 ea"
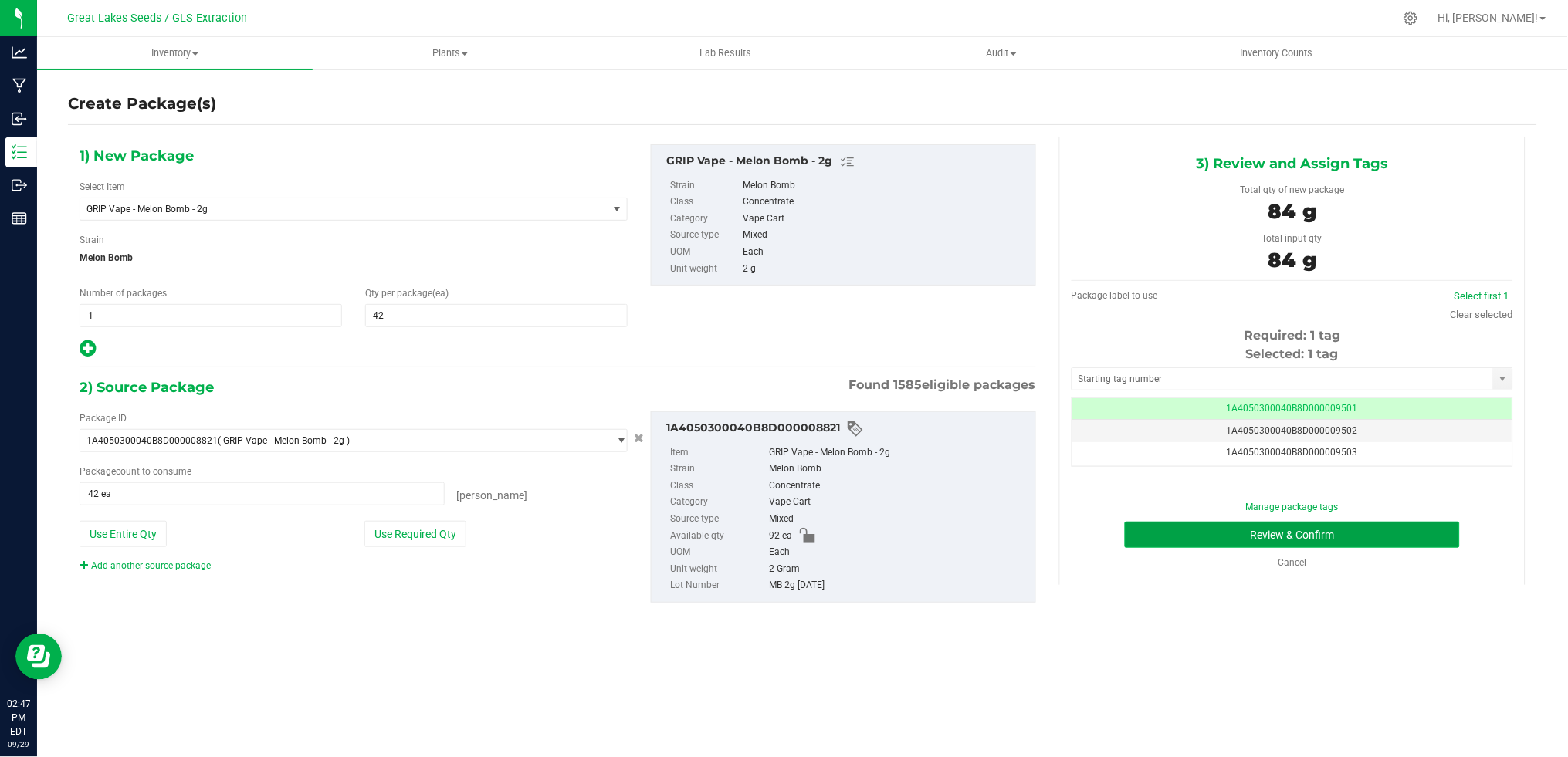
click at [1393, 528] on button "Review & Confirm" at bounding box center [1292, 535] width 335 height 26
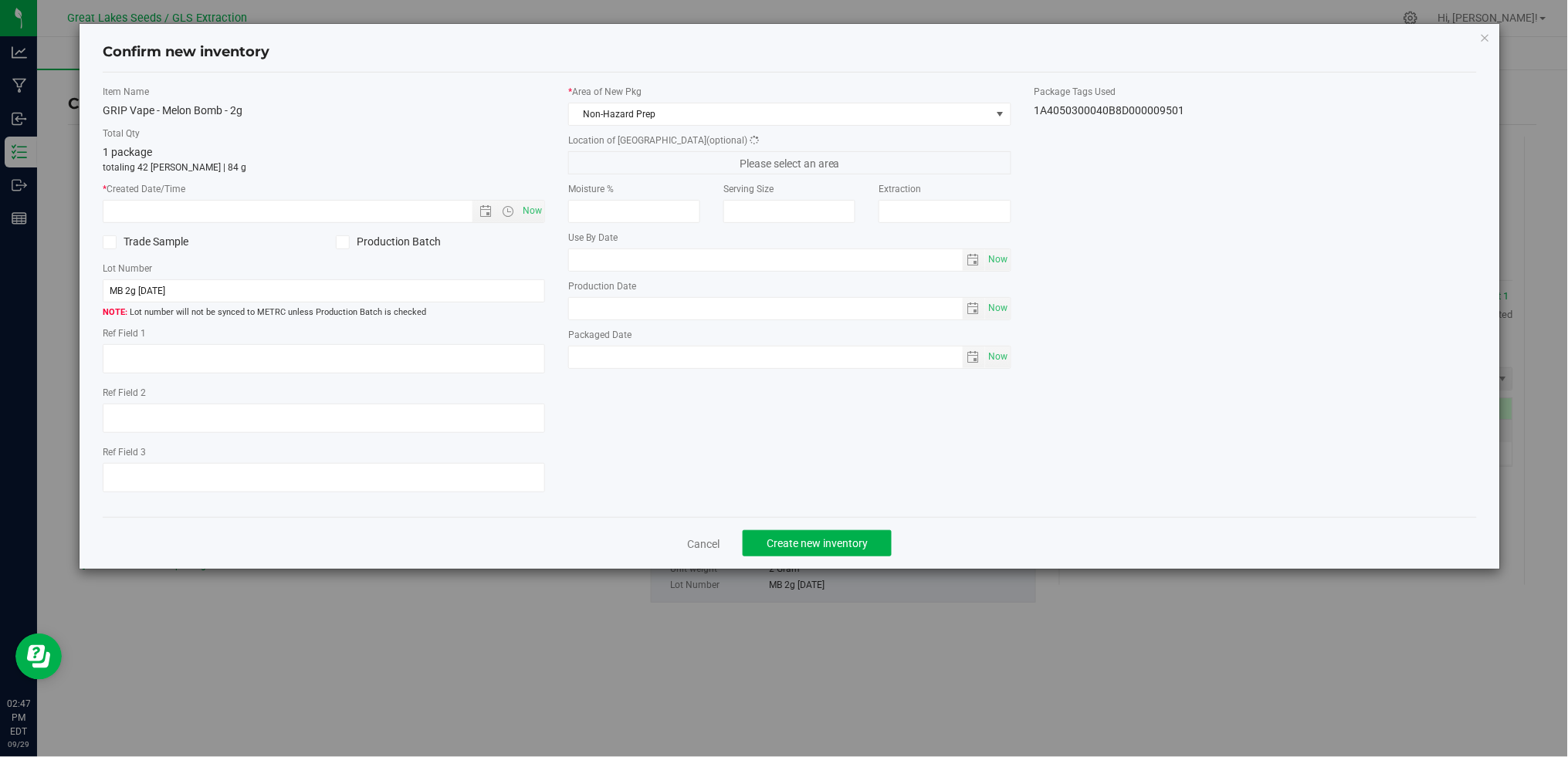
type textarea "[DATE]"
click at [533, 213] on span "Now" at bounding box center [533, 211] width 26 height 23
type input "[DATE] 2:47 PM"
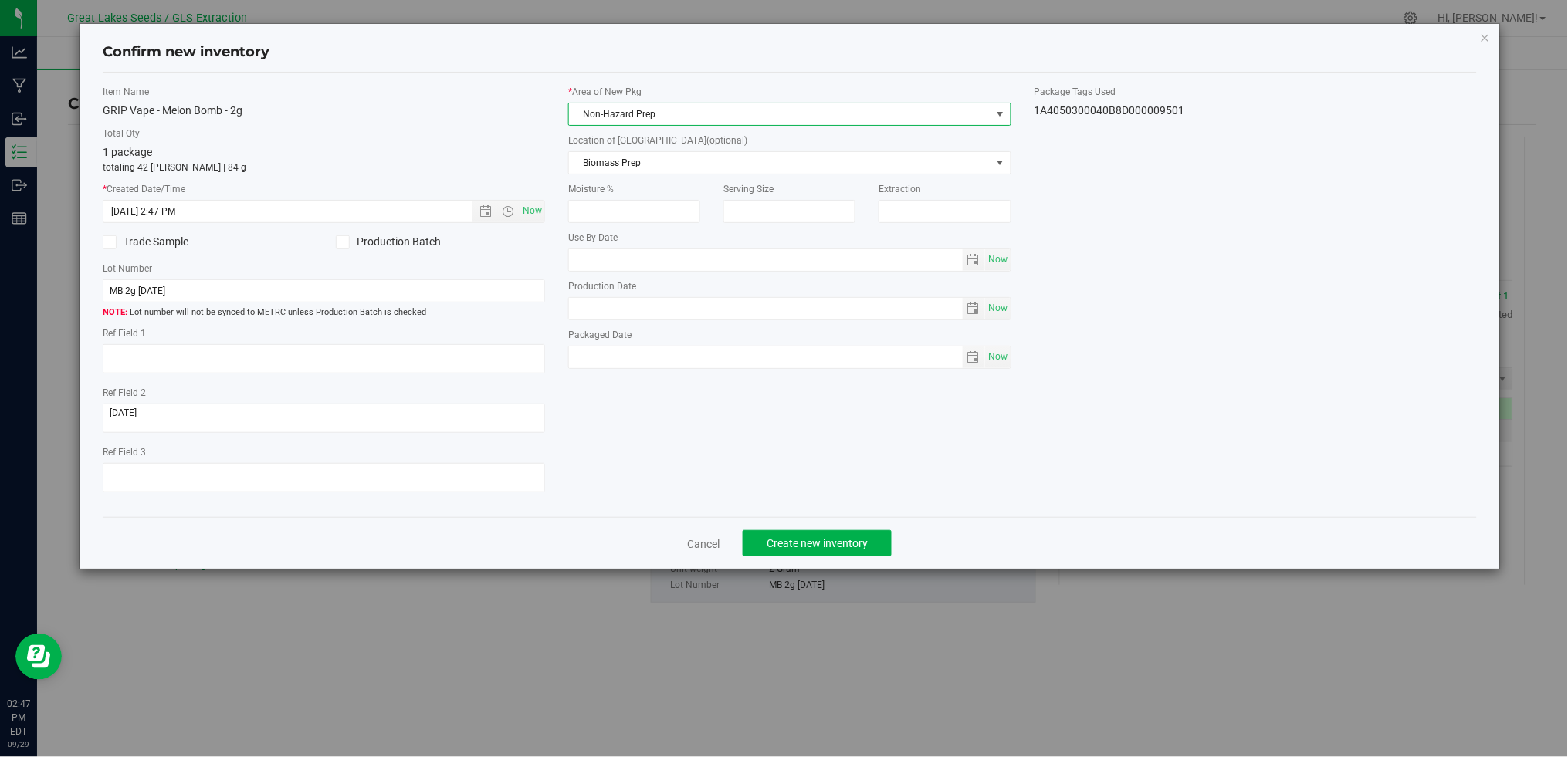
click at [773, 112] on span "Non-Hazard Prep" at bounding box center [779, 114] width 421 height 22
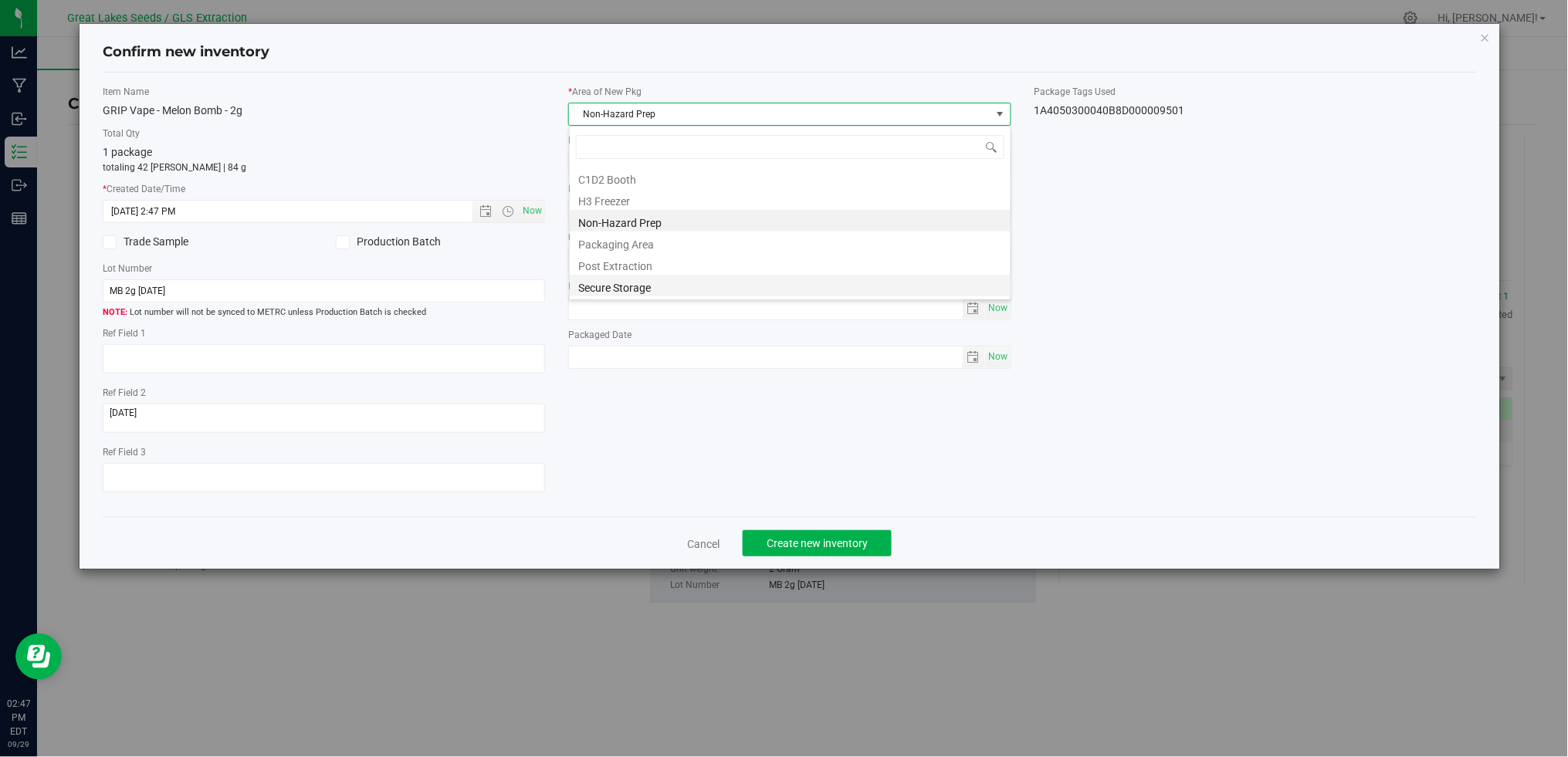
click at [740, 278] on li "Secure Storage" at bounding box center [790, 286] width 441 height 22
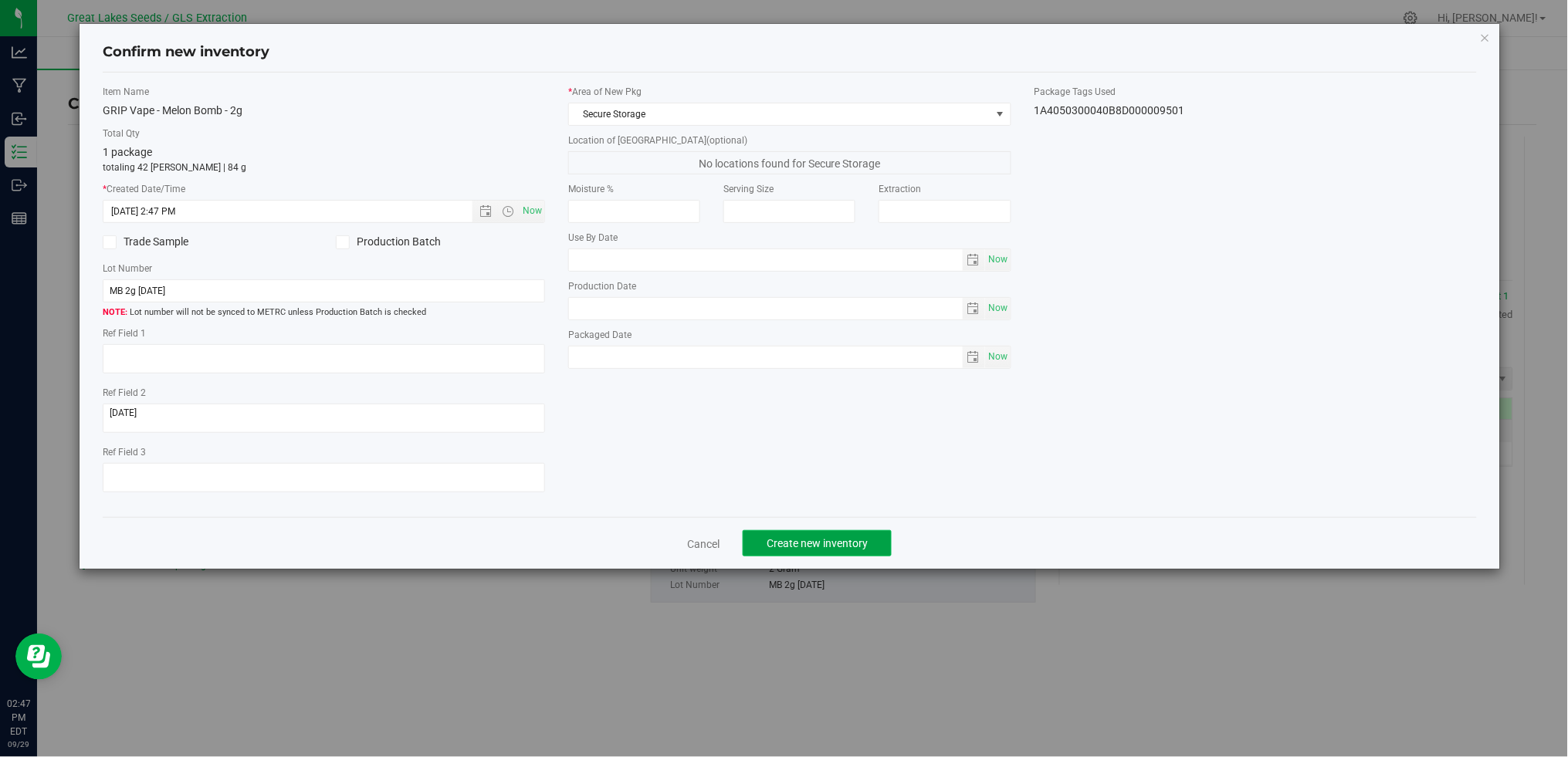
click at [823, 550] on span "Create new inventory" at bounding box center [817, 544] width 101 height 12
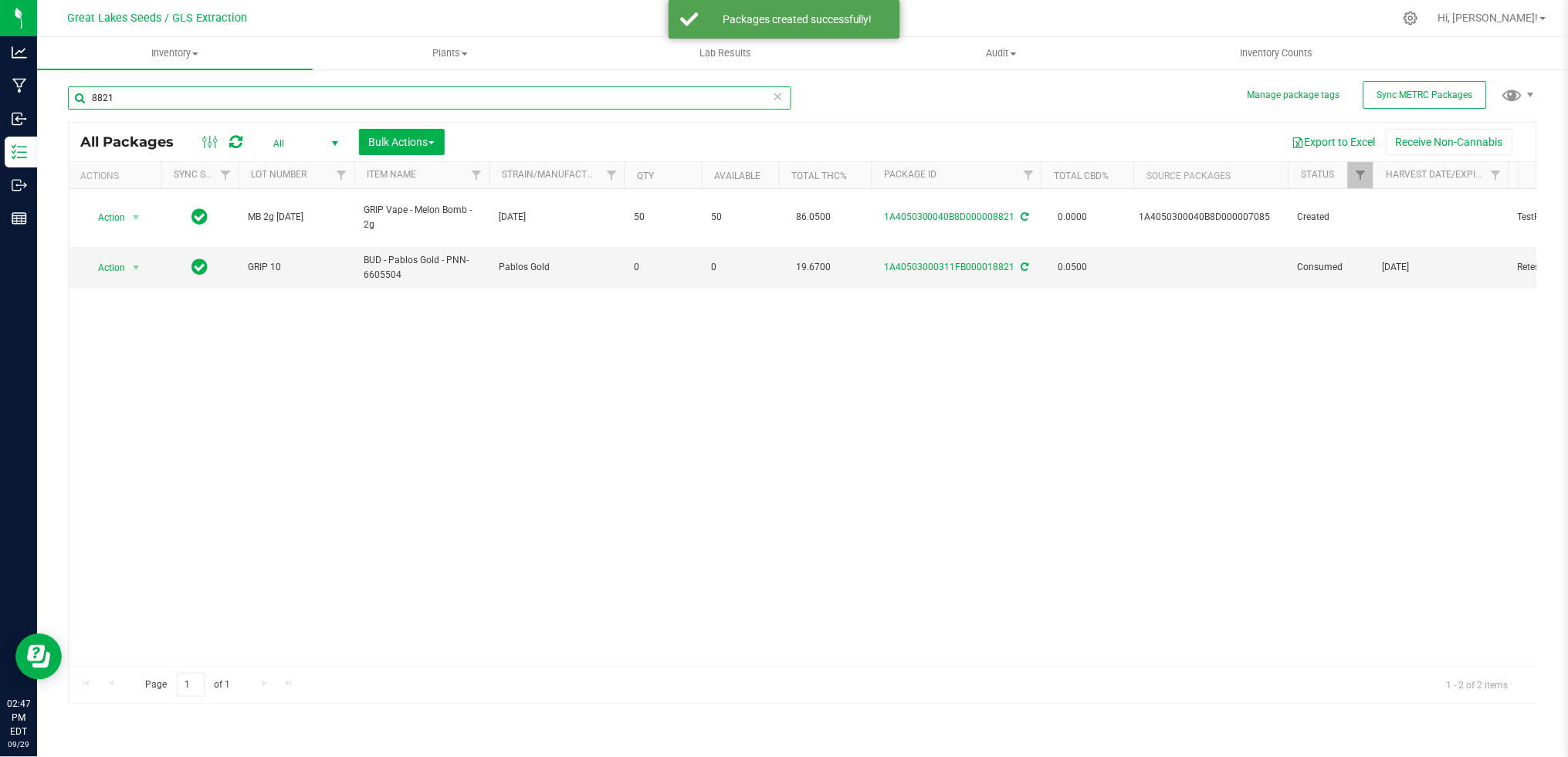
drag, startPoint x: 200, startPoint y: 105, endPoint x: -5, endPoint y: 109, distance: 205.0
click at [0, 109] on html "Analytics Manufacturing Inbound Inventory Outbound Reports 02:47 PM EDT [DATE] …" at bounding box center [784, 378] width 1568 height 757
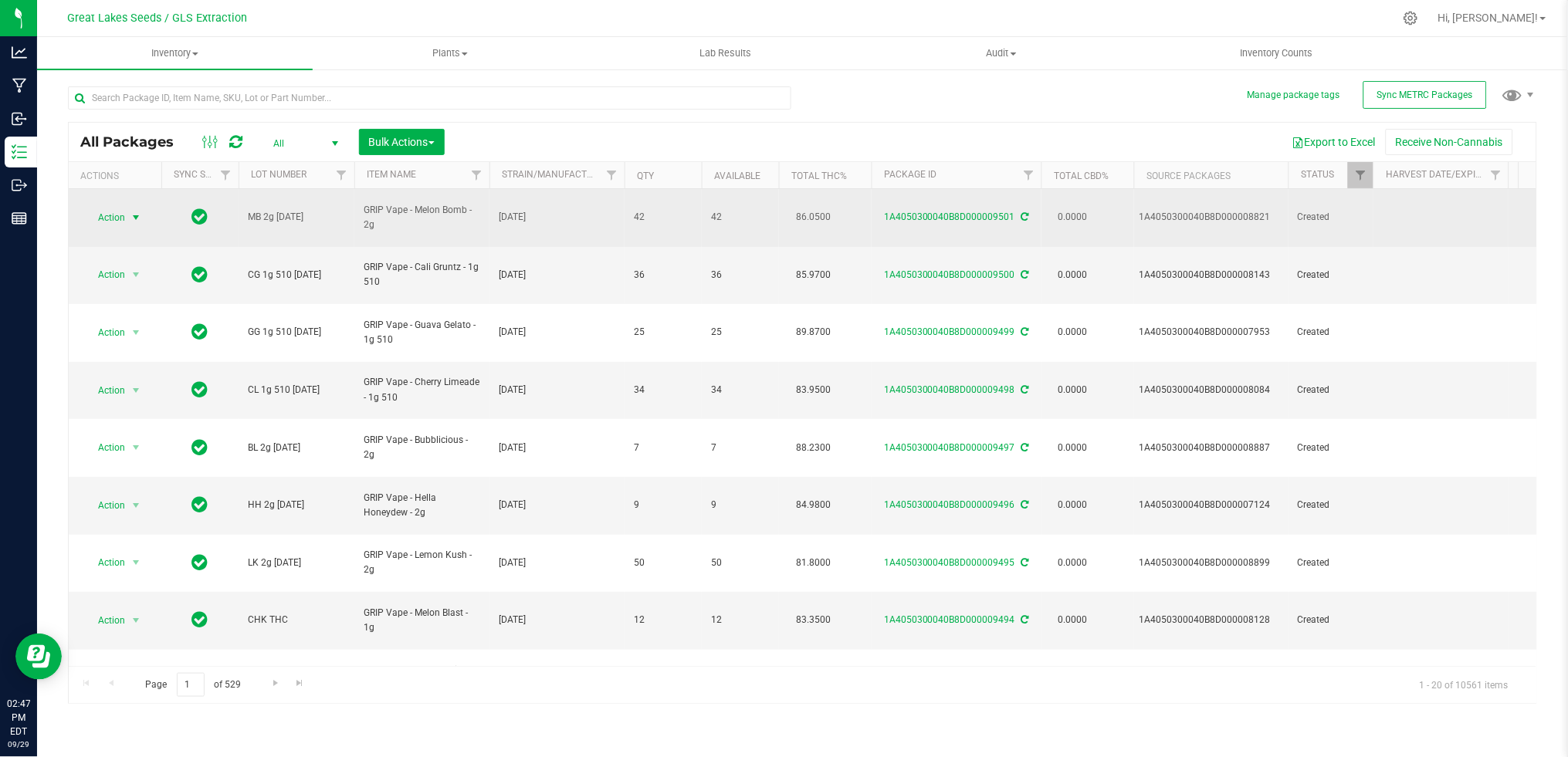
click at [125, 207] on span "Action" at bounding box center [105, 218] width 42 height 22
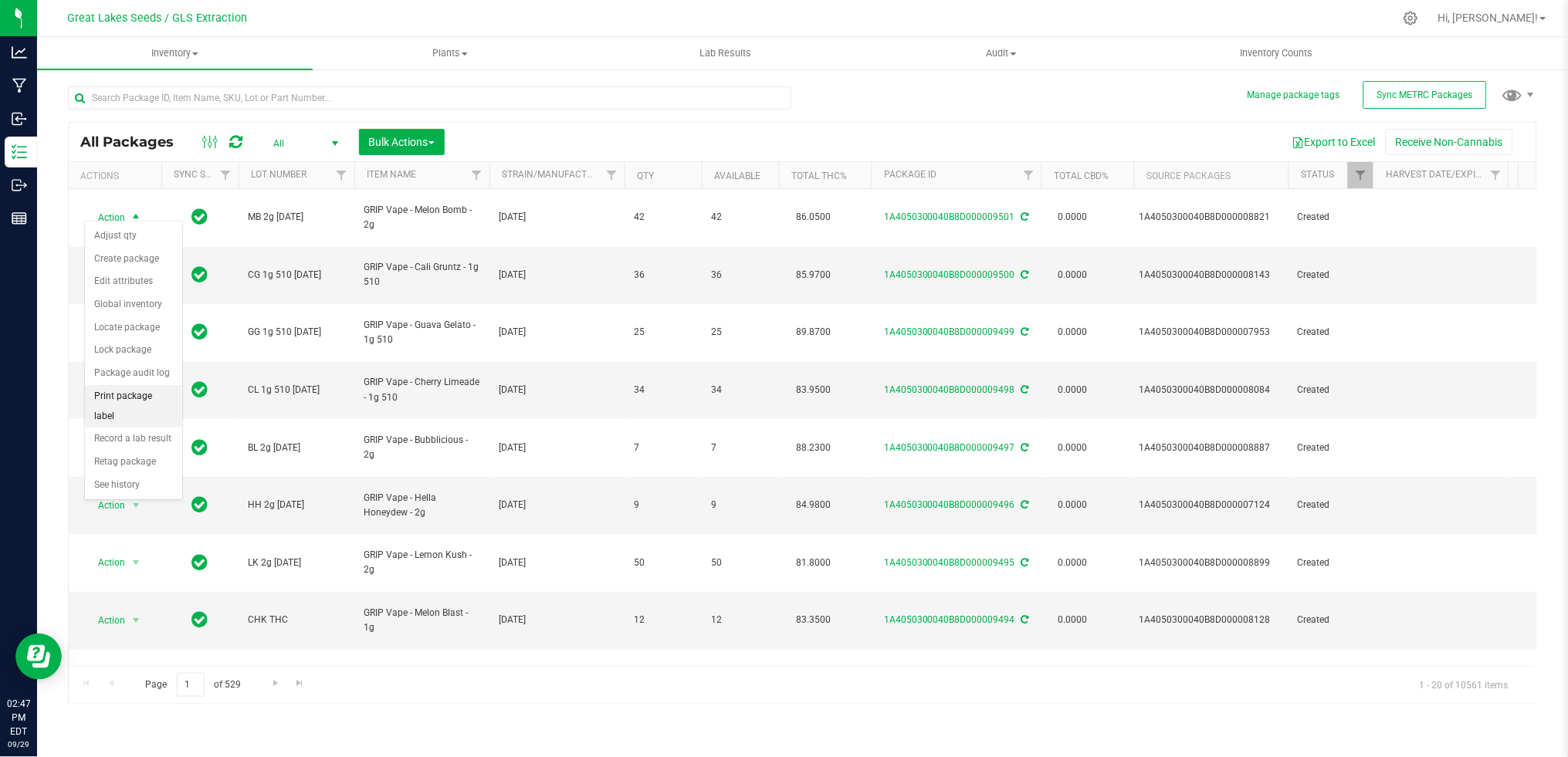
click at [143, 403] on li "Print package label" at bounding box center [133, 407] width 97 height 43
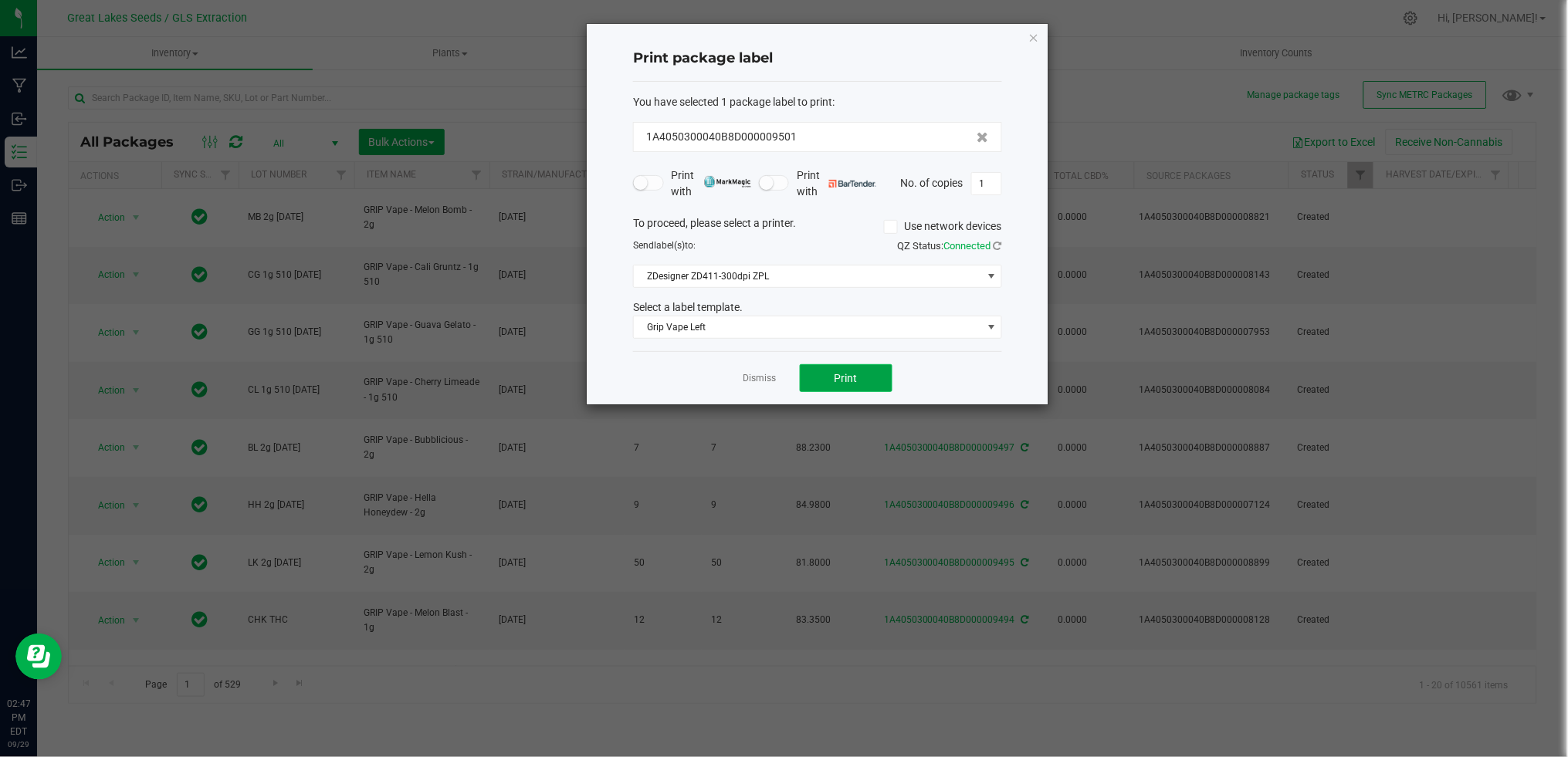
click at [871, 378] on button "Print" at bounding box center [846, 378] width 93 height 28
click at [745, 364] on div "Dismiss Print" at bounding box center [818, 378] width 369 height 53
click at [752, 375] on link "Dismiss" at bounding box center [759, 378] width 33 height 13
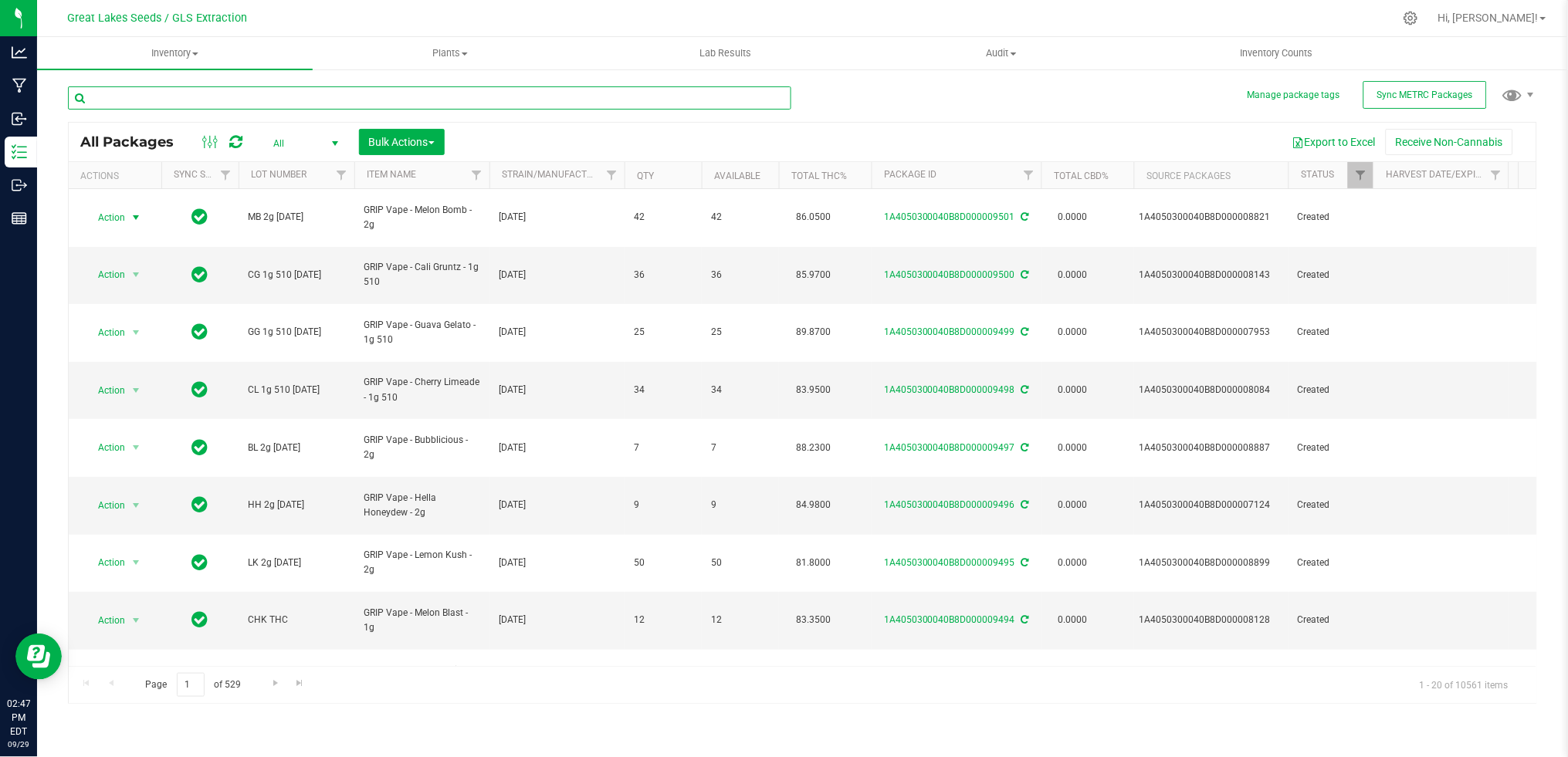
click at [258, 102] on input "text" at bounding box center [429, 98] width 724 height 23
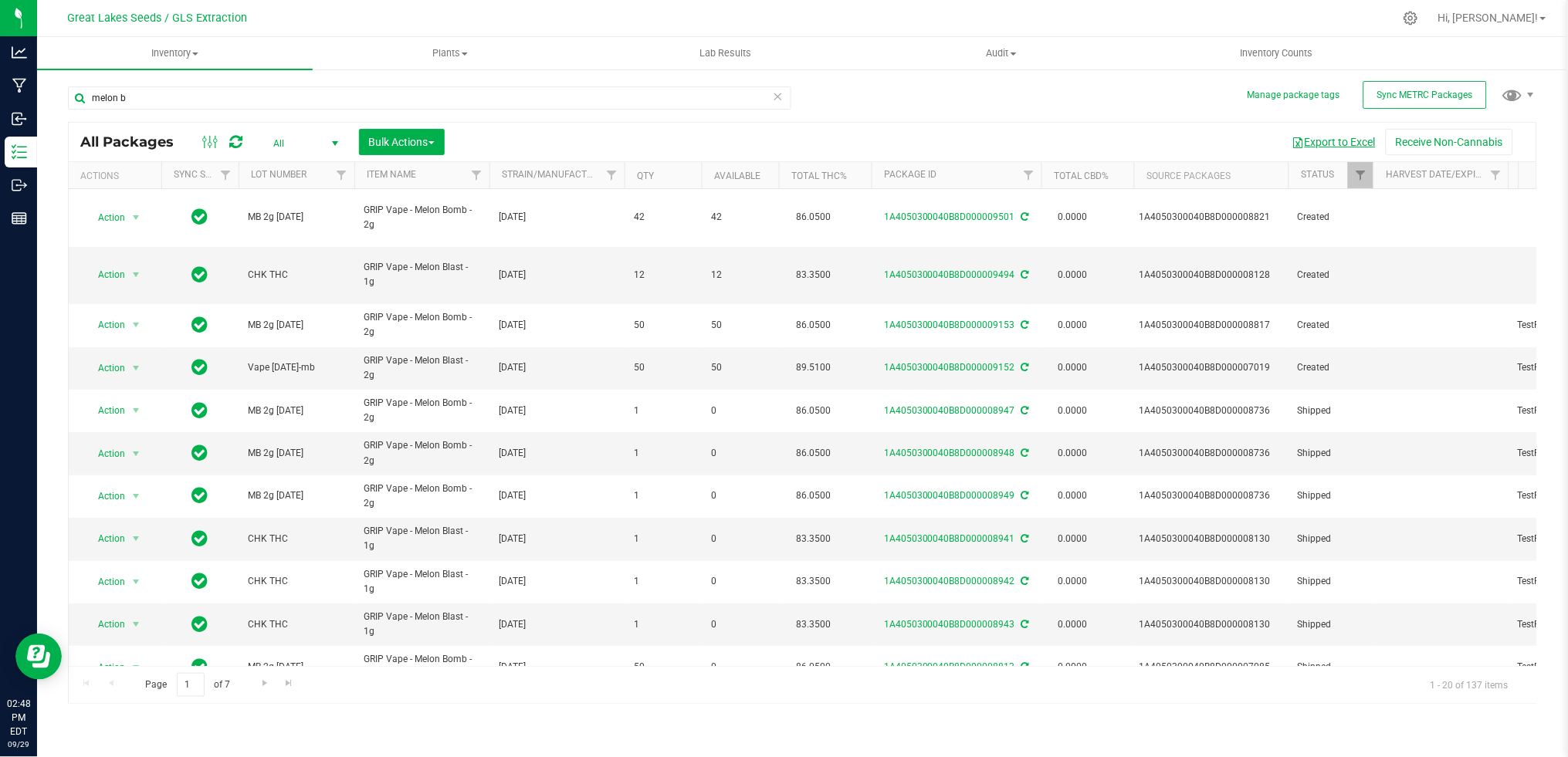
click at [1302, 143] on button "Export to Excel" at bounding box center [1334, 143] width 104 height 26
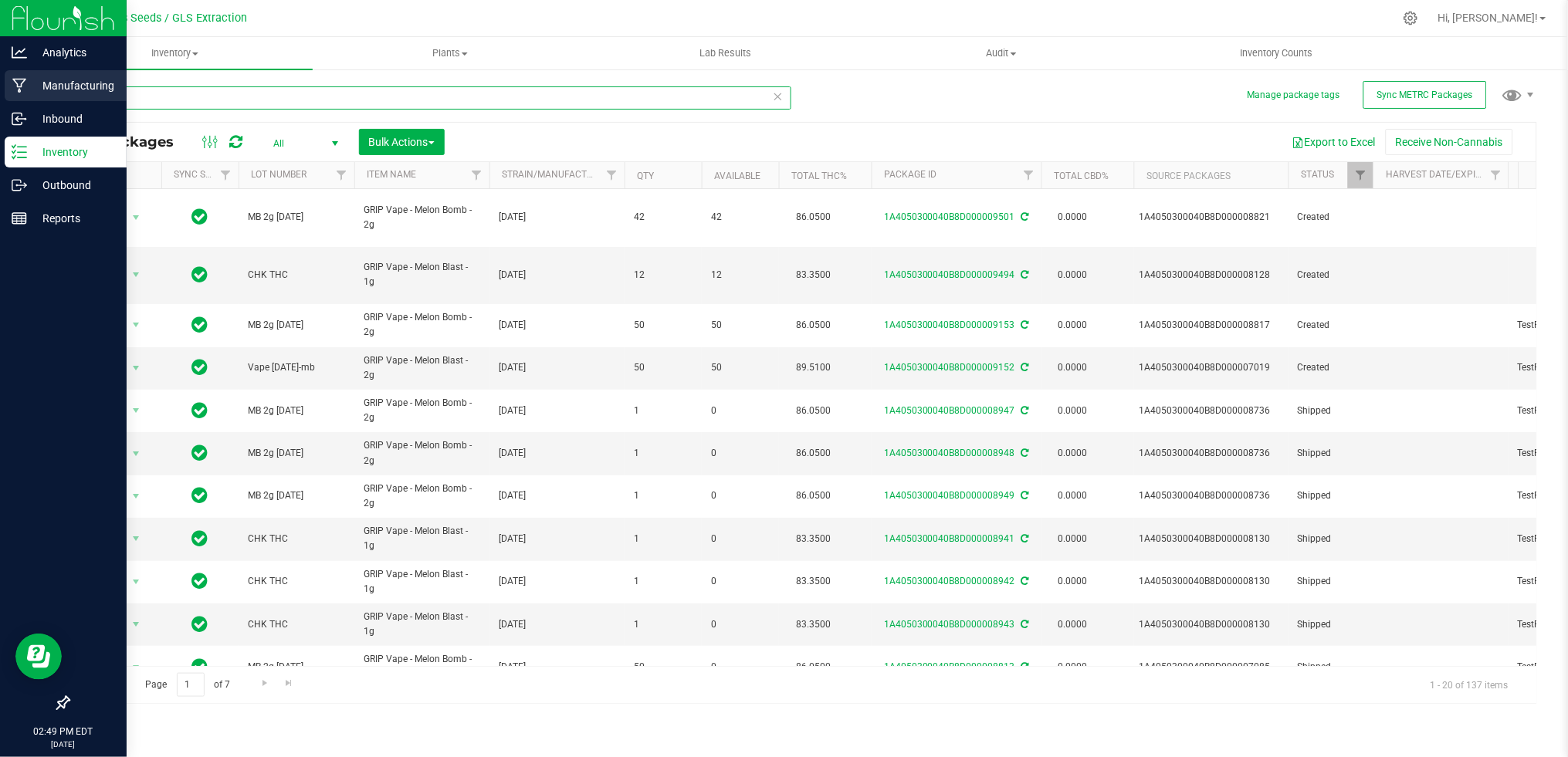
drag, startPoint x: 217, startPoint y: 98, endPoint x: 15, endPoint y: 84, distance: 202.5
click at [15, 84] on div "Analytics Manufacturing Inbound Inventory Outbound Reports 02:49 PM EDT [DATE] …" at bounding box center [784, 378] width 1568 height 757
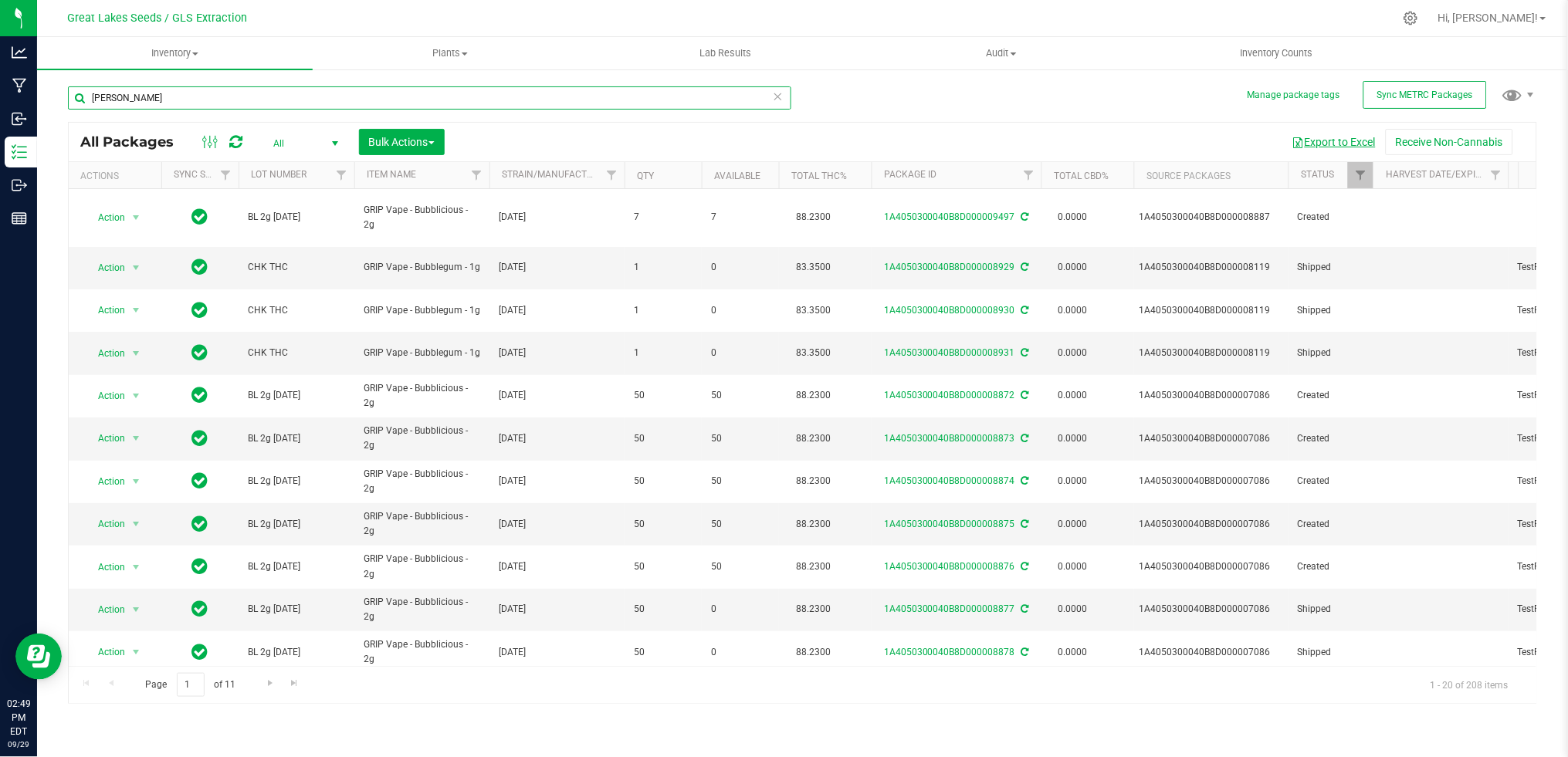
type input "[PERSON_NAME]"
click at [1357, 140] on button "Export to Excel" at bounding box center [1334, 143] width 104 height 26
